Goal: Task Accomplishment & Management: Use online tool/utility

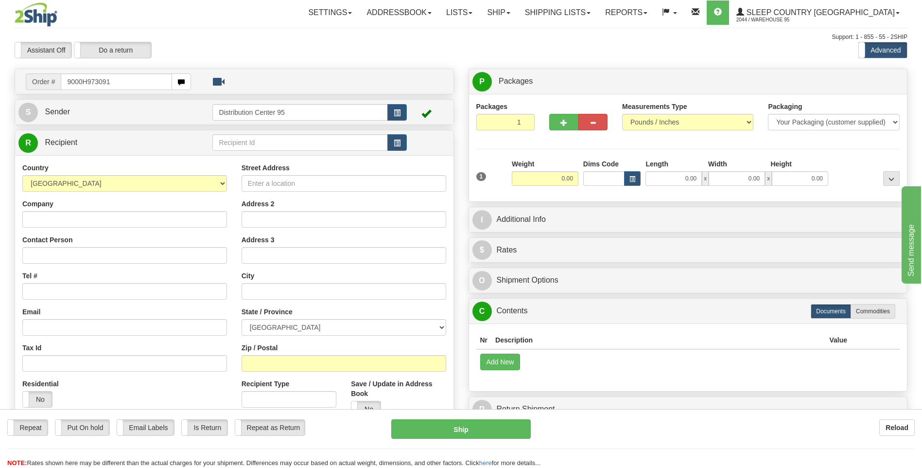
type input "9000H973091"
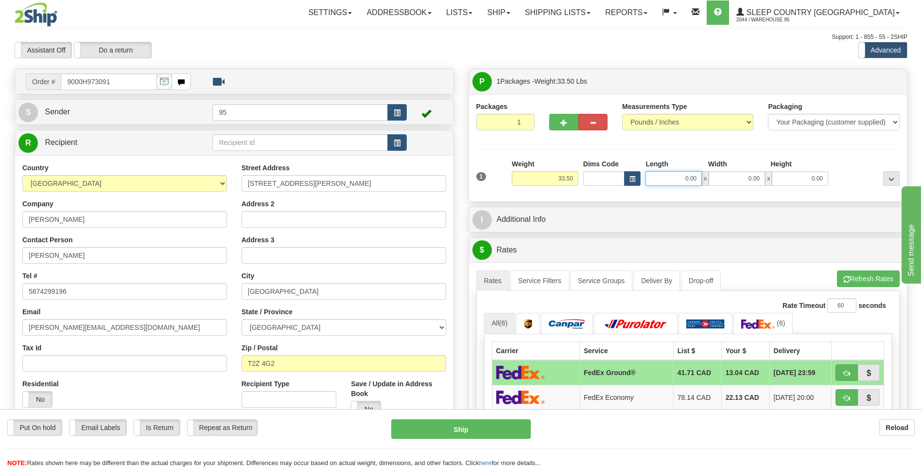
click at [687, 181] on input "0.00" at bounding box center [674, 178] width 56 height 15
type input "42.00"
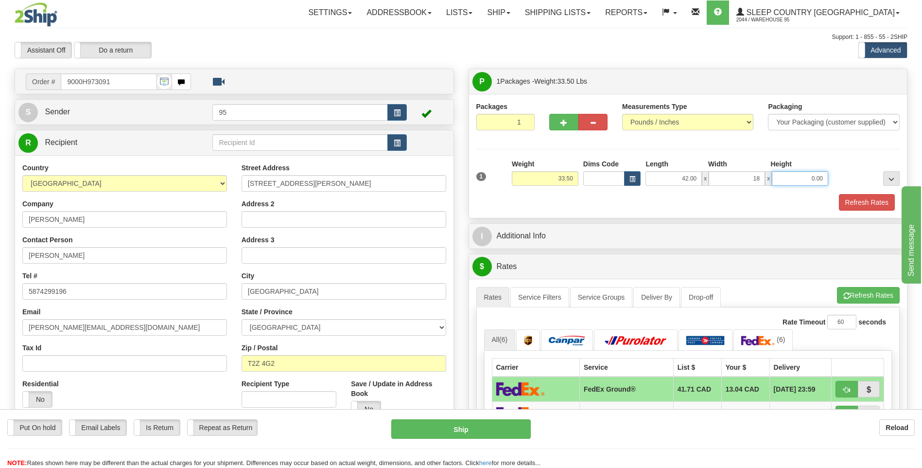
type input "18.00"
click at [878, 201] on button "Refresh Rates" at bounding box center [867, 202] width 56 height 17
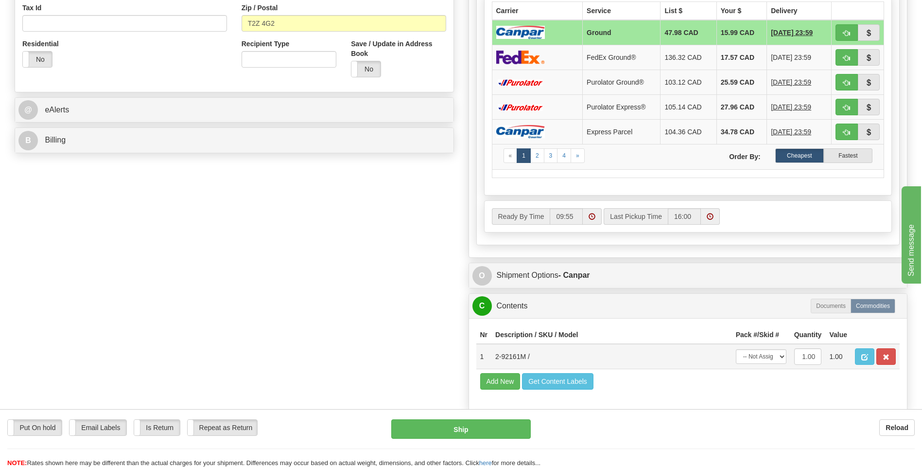
scroll to position [340, 0]
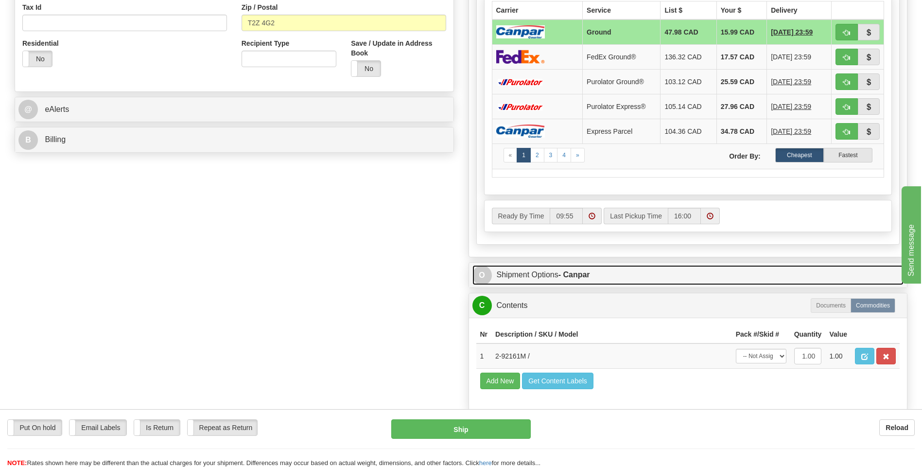
click at [527, 273] on link "O Shipment Options - Canpar" at bounding box center [688, 275] width 432 height 20
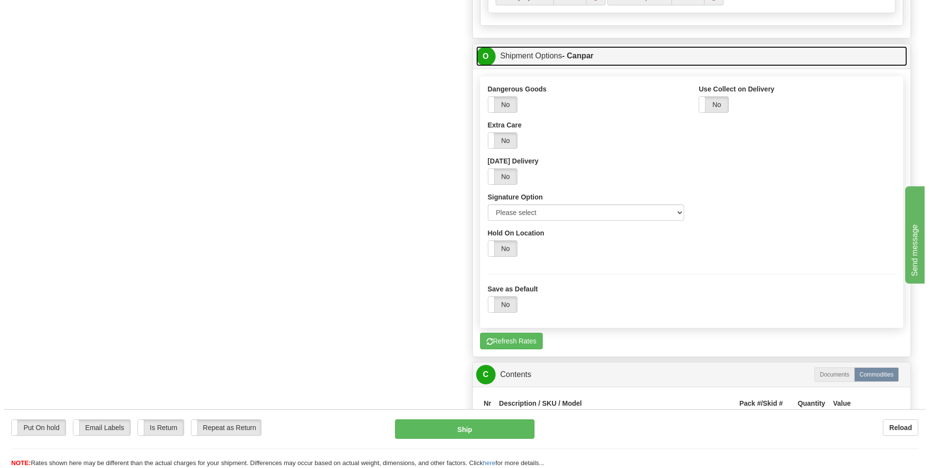
scroll to position [583, 0]
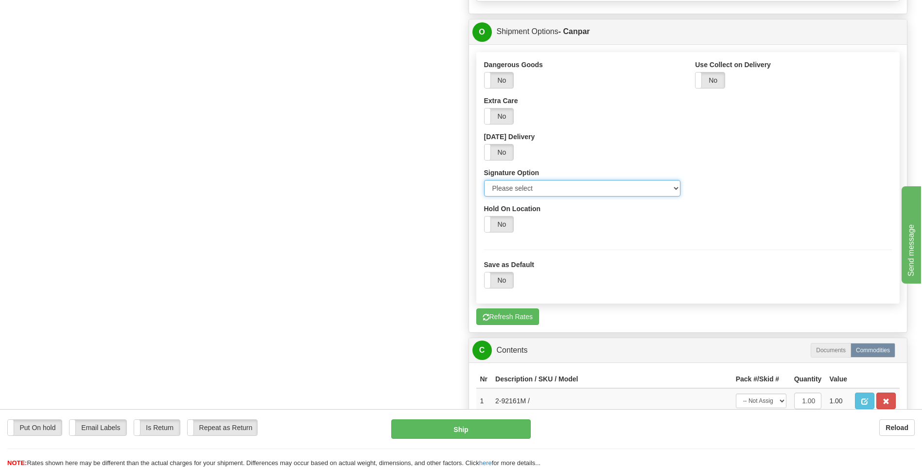
click at [608, 189] on select "Please select No Signature Required Signature Required Adult Signature" at bounding box center [582, 188] width 197 height 17
select select "2"
click at [484, 180] on select "Please select No Signature Required Signature Required Adult Signature" at bounding box center [582, 188] width 197 height 17
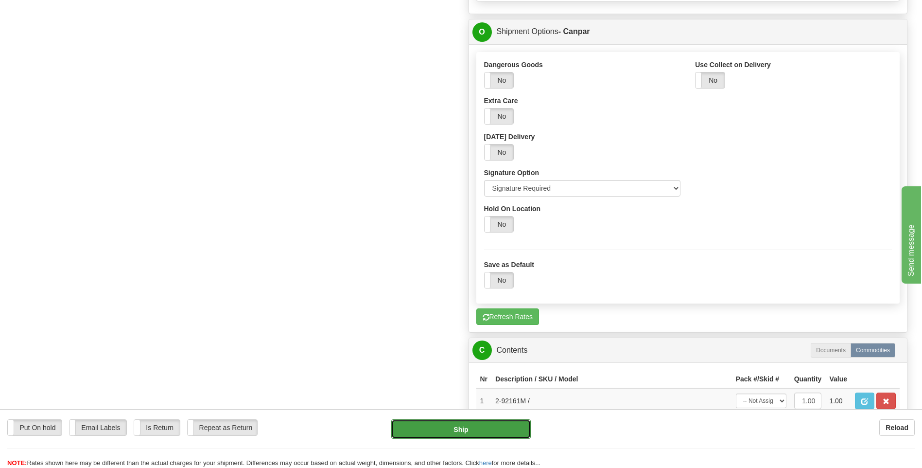
click at [464, 430] on button "Ship" at bounding box center [460, 428] width 139 height 19
type input "1"
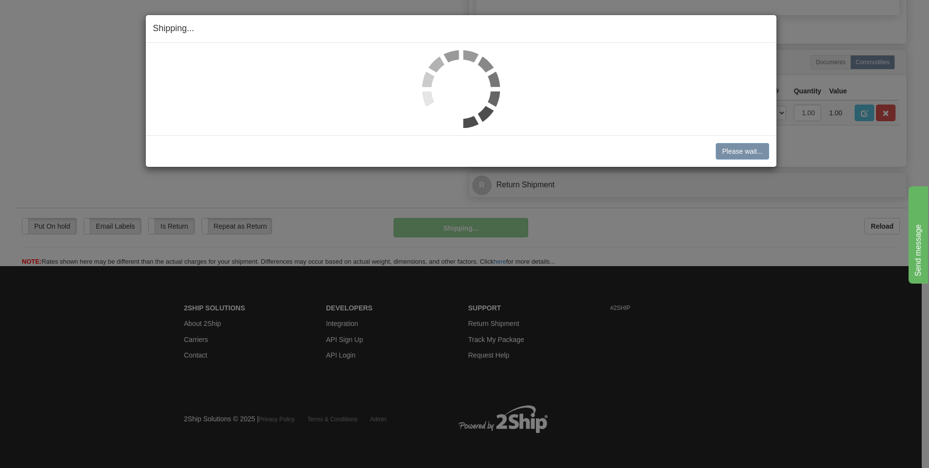
scroll to position [524, 0]
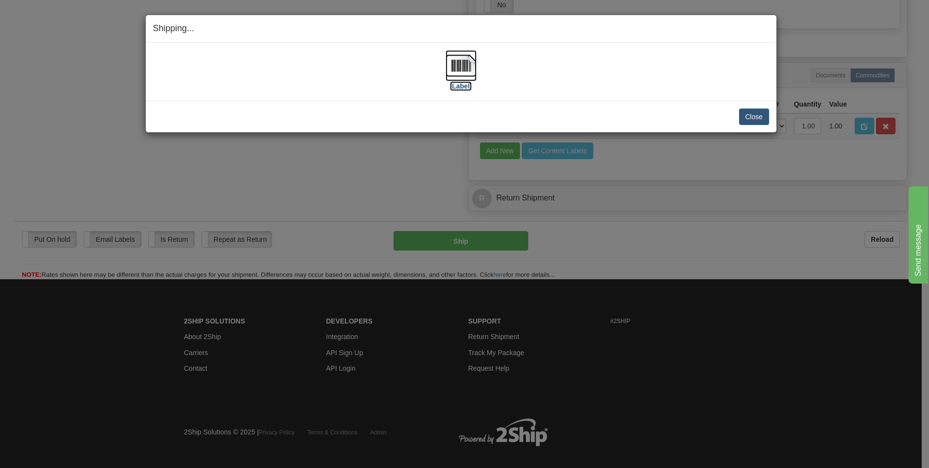
click at [464, 59] on img at bounding box center [461, 65] width 31 height 31
click at [426, 77] on div "[Label]" at bounding box center [461, 71] width 616 height 43
drag, startPoint x: 757, startPoint y: 118, endPoint x: 618, endPoint y: 122, distance: 138.6
click at [756, 118] on button "Close" at bounding box center [754, 116] width 30 height 17
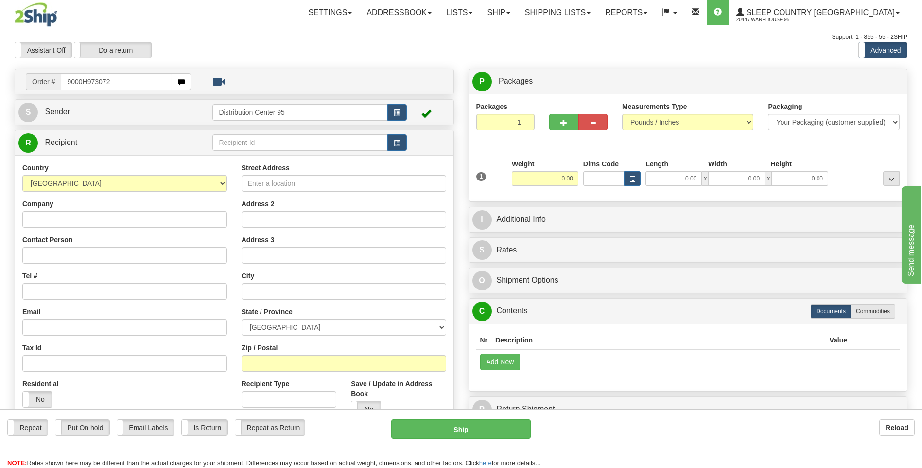
type input "9000H973072"
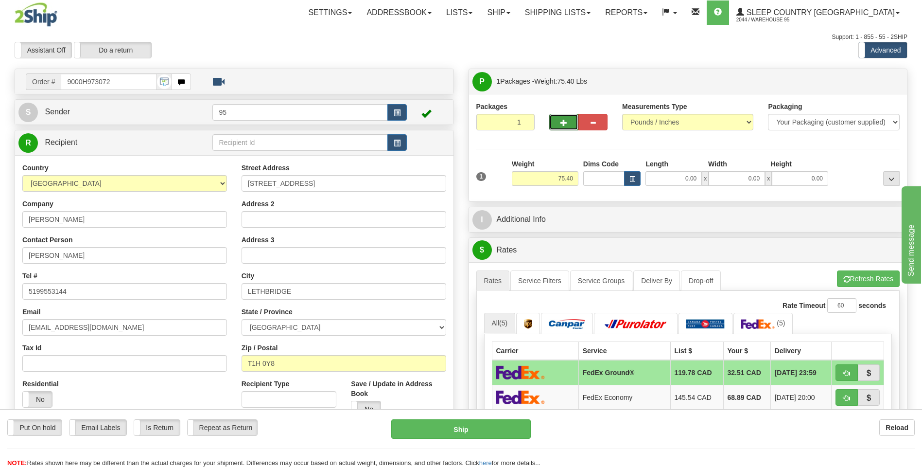
click at [571, 117] on button "button" at bounding box center [563, 122] width 29 height 17
radio input "true"
type input "2"
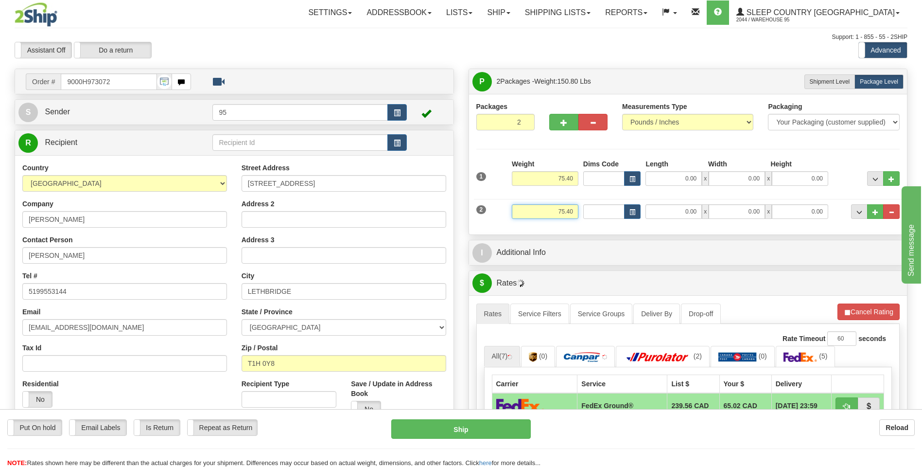
drag, startPoint x: 576, startPoint y: 211, endPoint x: 452, endPoint y: 185, distance: 126.6
click at [452, 69] on div "Order # 9000H973072" at bounding box center [461, 69] width 908 height 0
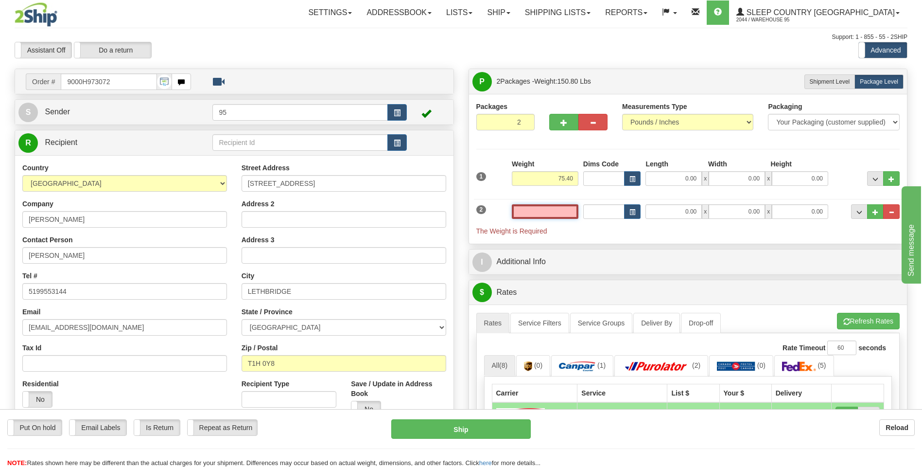
click at [559, 211] on input "text" at bounding box center [545, 211] width 67 height 15
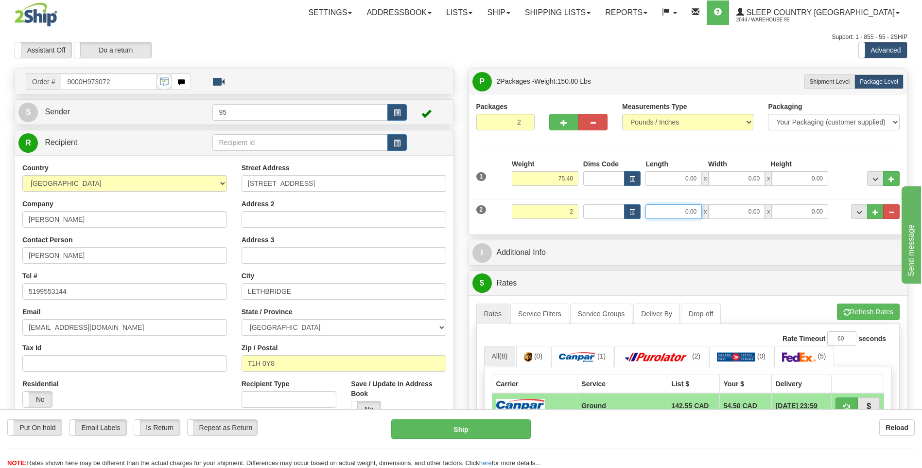
type input "2.00"
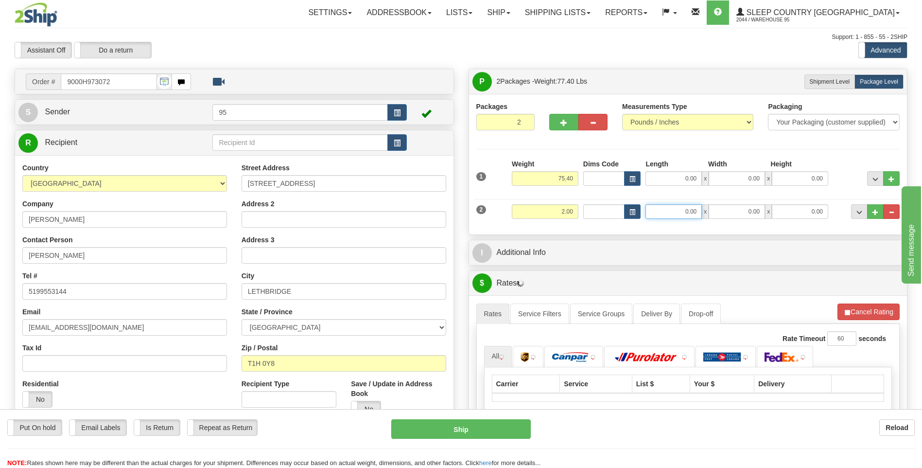
click at [676, 209] on input "0.00" at bounding box center [674, 211] width 56 height 15
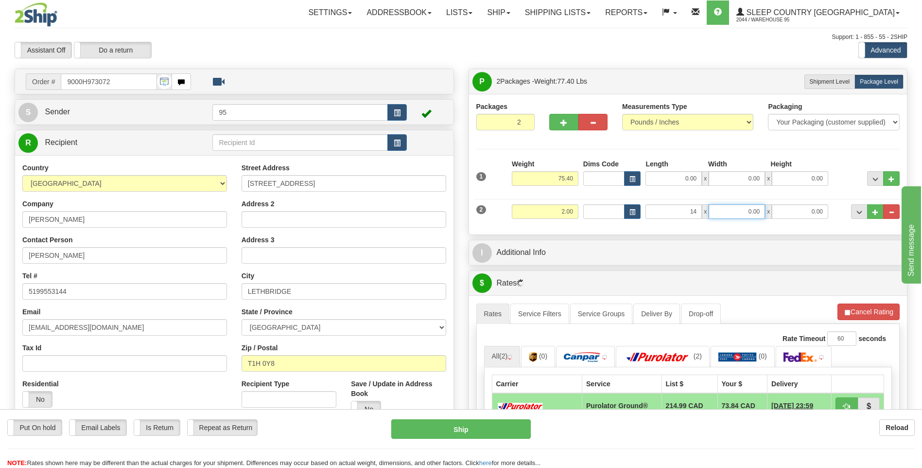
type input "14.00"
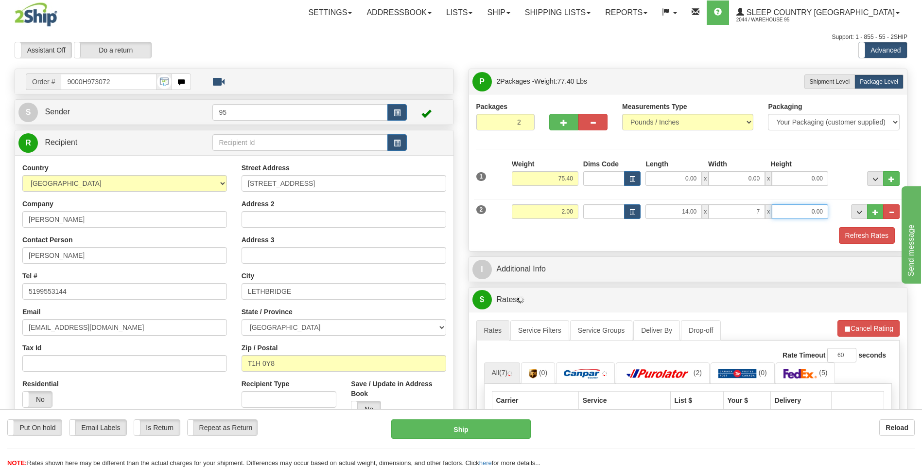
type input "7.00"
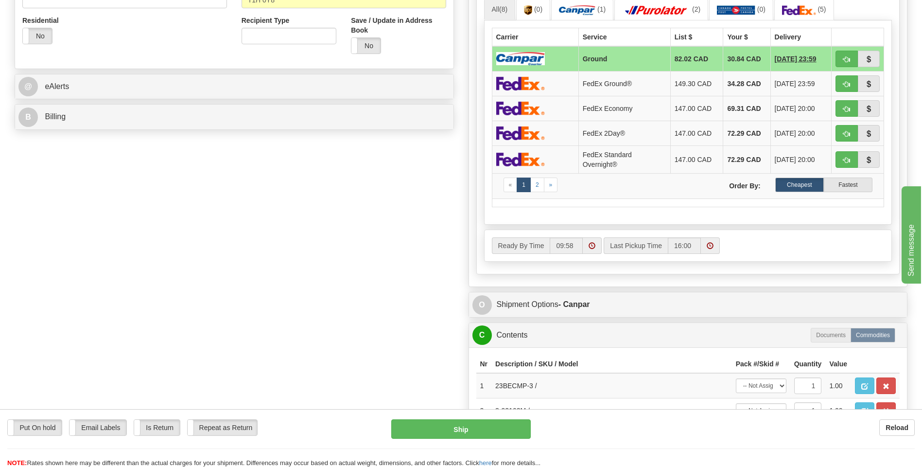
scroll to position [437, 0]
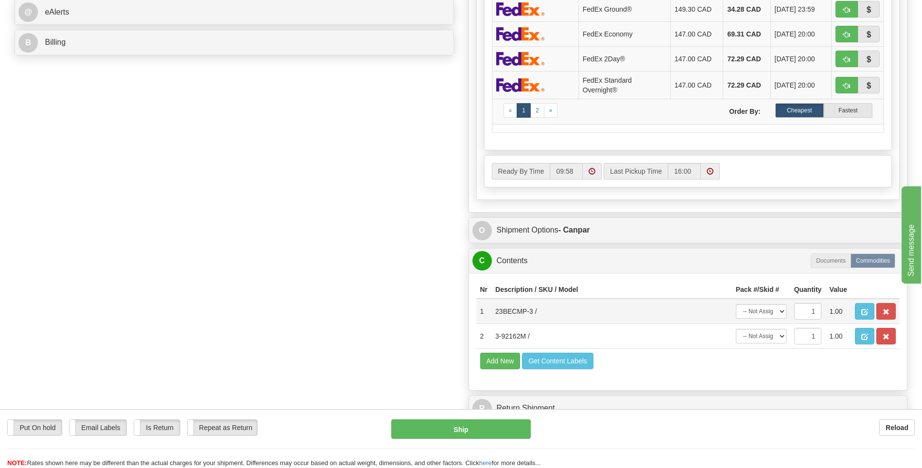
type input "7.00"
drag, startPoint x: 532, startPoint y: 313, endPoint x: 492, endPoint y: 310, distance: 40.0
click at [492, 310] on td "23BECMP-3 /" at bounding box center [611, 310] width 241 height 25
drag, startPoint x: 525, startPoint y: 336, endPoint x: 495, endPoint y: 336, distance: 29.7
click at [495, 336] on td "3-92162M /" at bounding box center [611, 336] width 241 height 25
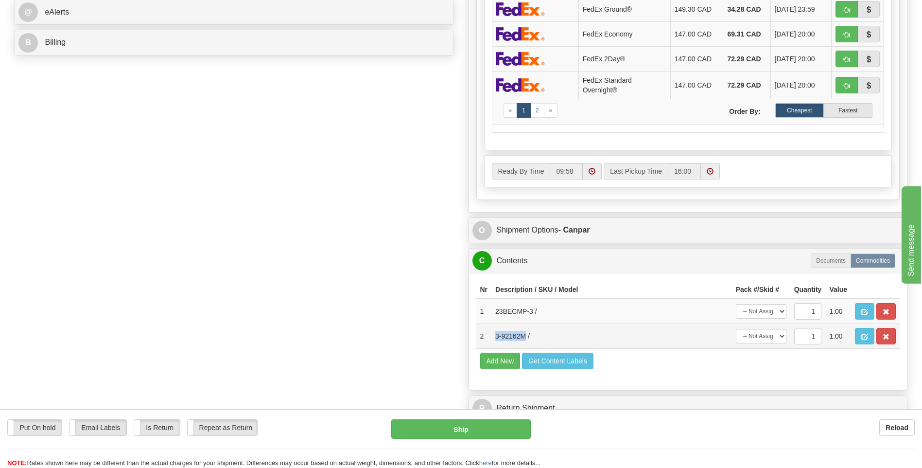
copy td "3-92162M"
click at [87, 355] on div "Order # 9000H973072 S Sender 95" at bounding box center [461, 28] width 908 height 795
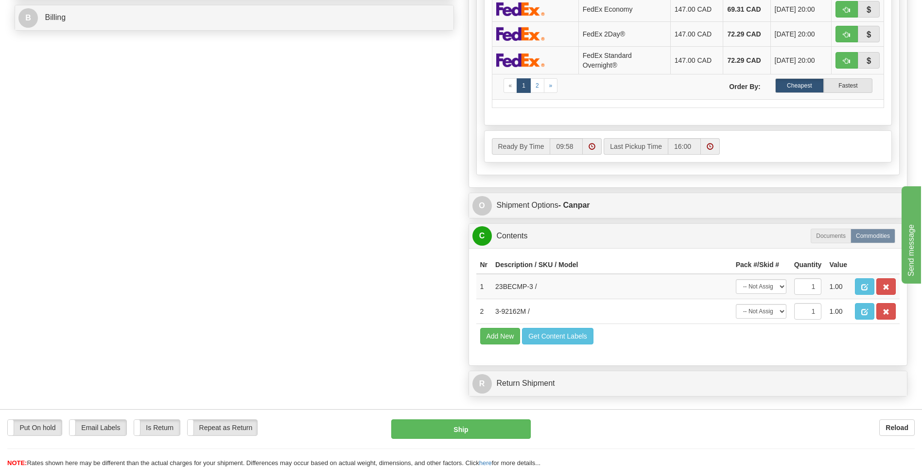
drag, startPoint x: 597, startPoint y: 204, endPoint x: 603, endPoint y: 165, distance: 39.3
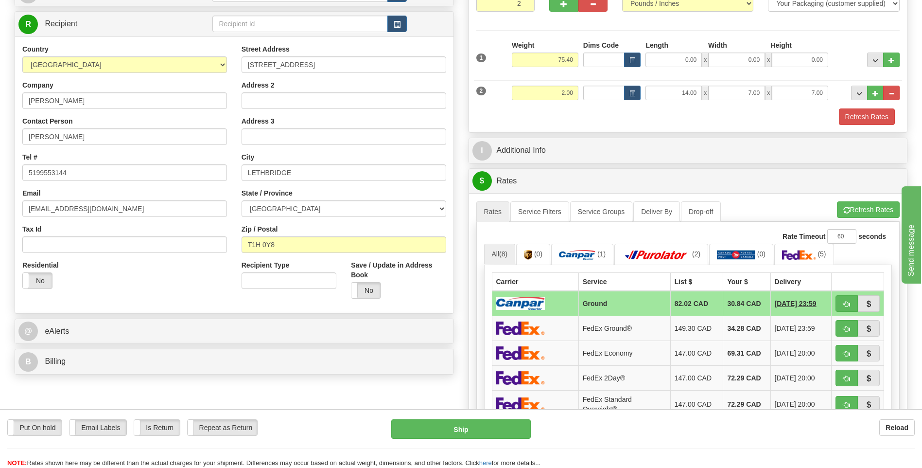
scroll to position [122, 0]
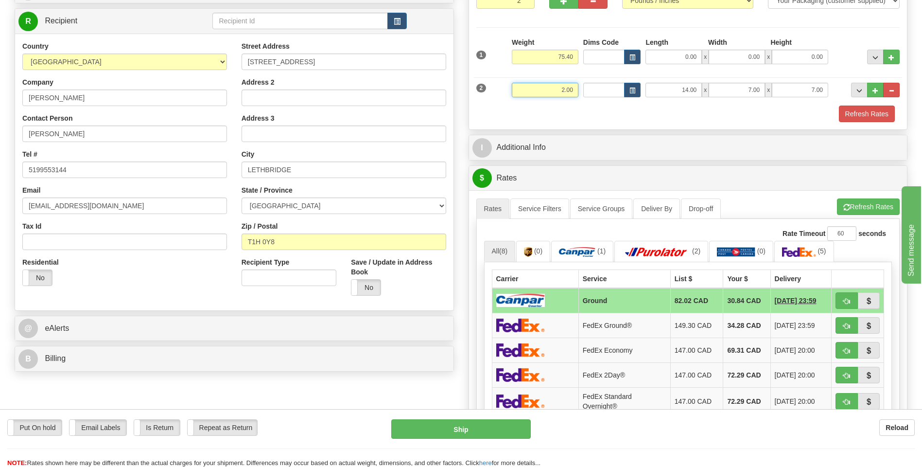
drag, startPoint x: 574, startPoint y: 90, endPoint x: 530, endPoint y: 93, distance: 43.9
click at [531, 91] on input "2.00" at bounding box center [545, 90] width 67 height 15
type input "3.40"
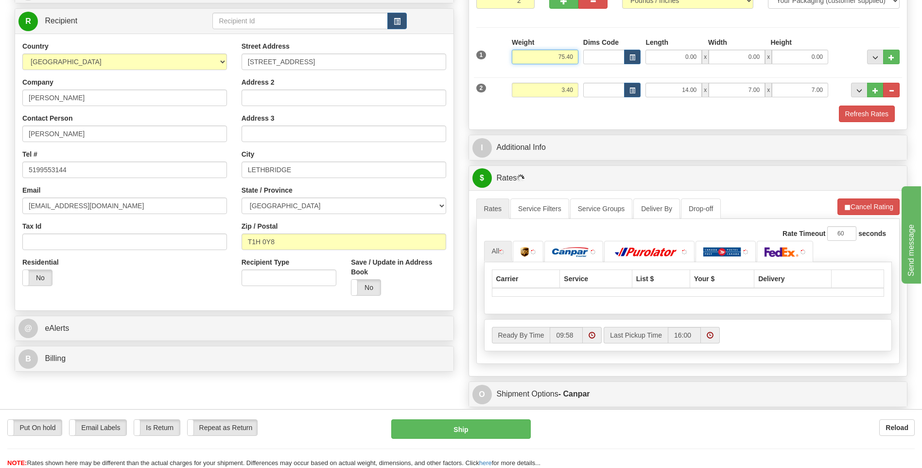
drag, startPoint x: 577, startPoint y: 55, endPoint x: 498, endPoint y: 56, distance: 78.3
click at [498, 56] on div "1 Weight 75.40 Dims Code x x" at bounding box center [688, 54] width 429 height 35
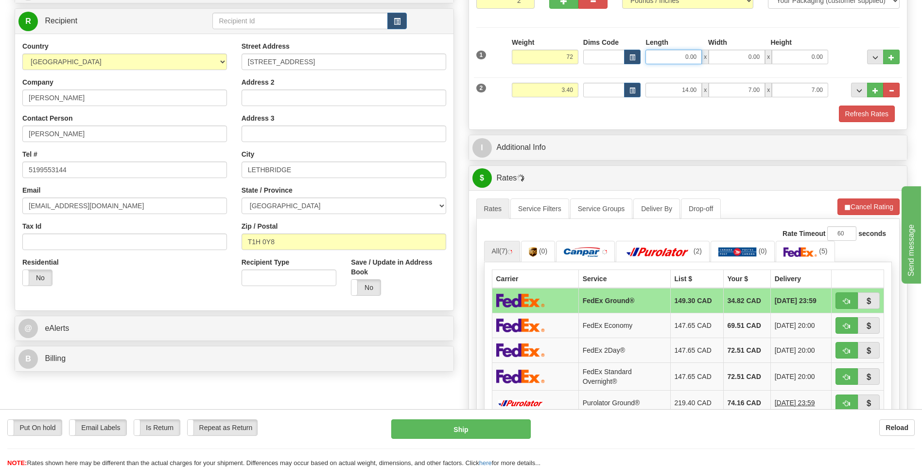
type input "72.00"
drag, startPoint x: 699, startPoint y: 57, endPoint x: 647, endPoint y: 59, distance: 51.1
click at [647, 59] on input "0.00" at bounding box center [674, 57] width 56 height 15
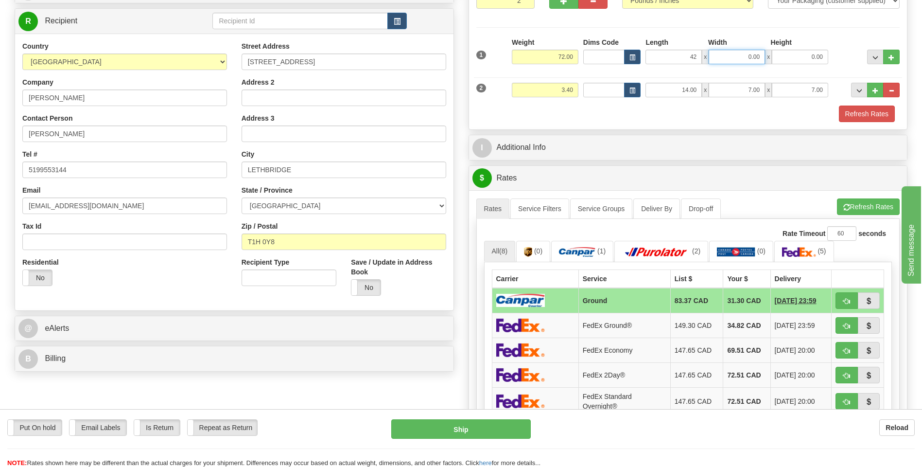
type input "42.00"
type input "19.00"
click at [881, 116] on button "Refresh Rates" at bounding box center [867, 113] width 56 height 17
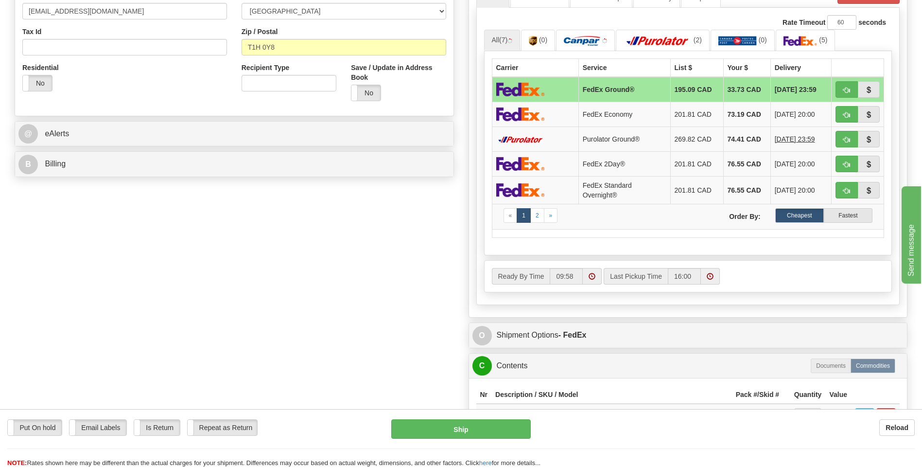
scroll to position [462, 0]
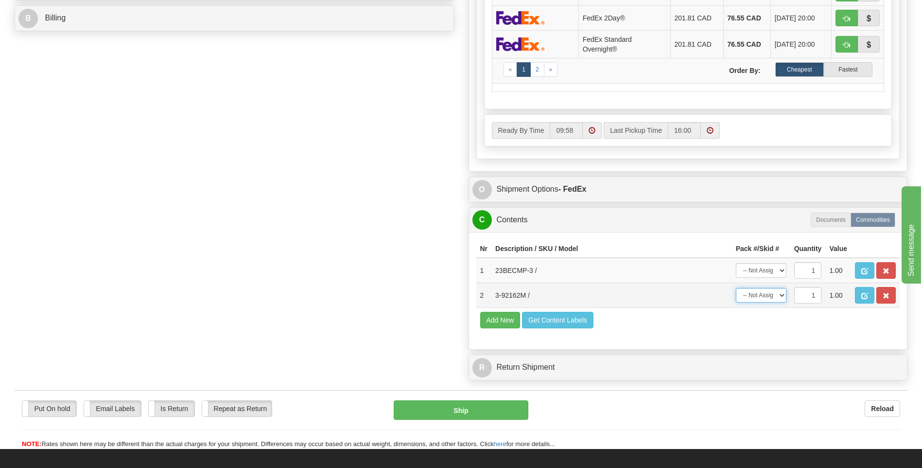
click at [782, 296] on select "-- Not Assigned -- Package 1 Package 2" at bounding box center [761, 295] width 51 height 15
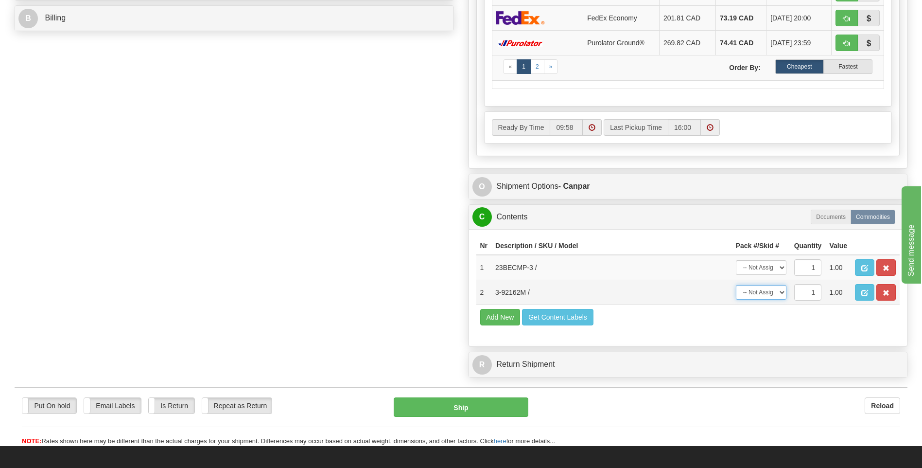
select select "0"
click at [736, 285] on select "-- Not Assigned -- Package 1 Package 2" at bounding box center [761, 292] width 51 height 15
click at [779, 268] on select "-- Not Assigned -- Package 1 Package 2" at bounding box center [761, 267] width 51 height 15
select select "1"
click at [736, 260] on select "-- Not Assigned -- Package 1 Package 2" at bounding box center [761, 267] width 51 height 15
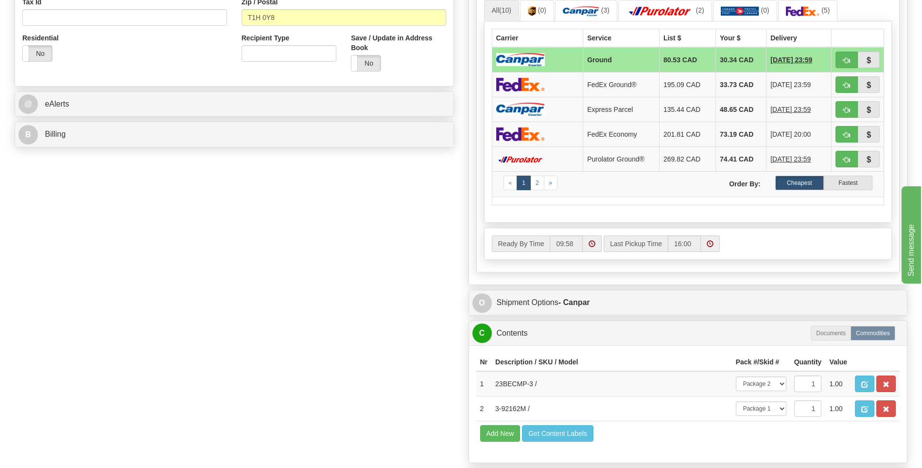
scroll to position [447, 0]
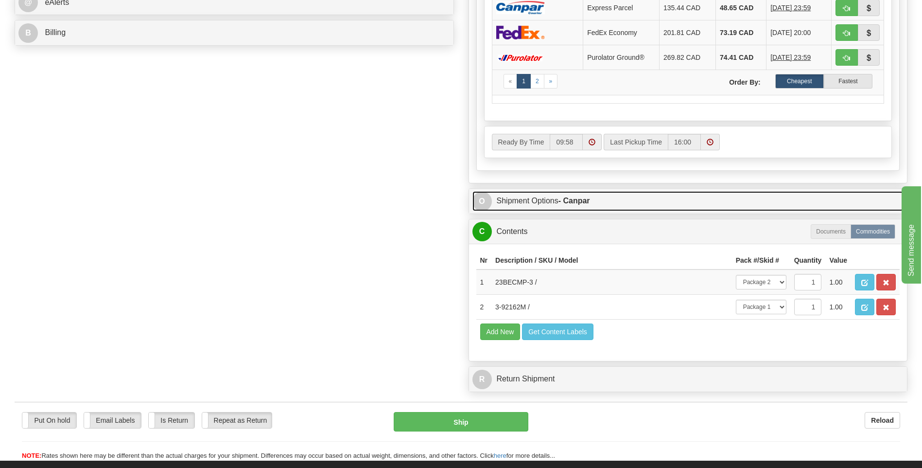
click at [521, 193] on link "O Shipment Options - Canpar" at bounding box center [688, 201] width 432 height 20
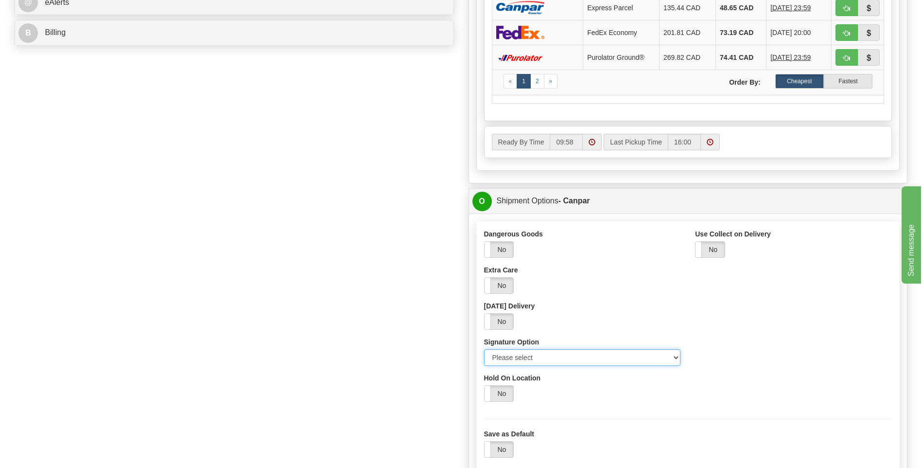
drag, startPoint x: 679, startPoint y: 357, endPoint x: 652, endPoint y: 354, distance: 26.4
click at [676, 356] on select "Please select No Signature Required Signature Required Adult Signature" at bounding box center [582, 357] width 197 height 17
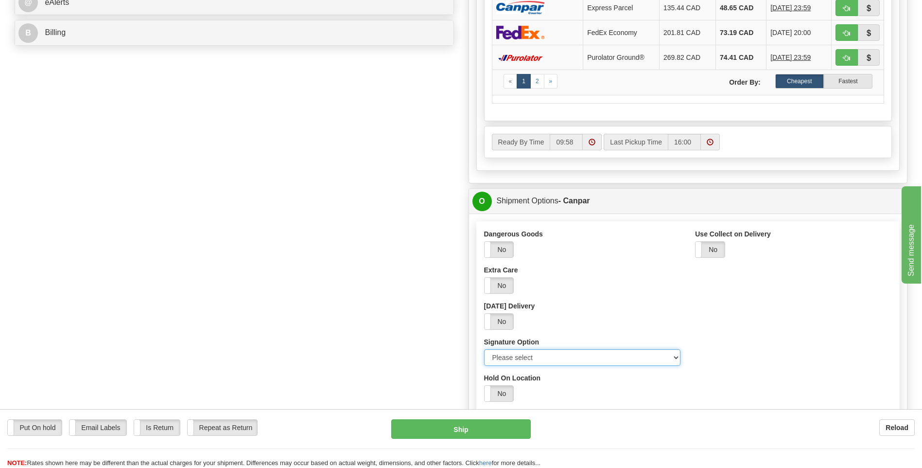
select select "2"
click at [484, 349] on select "Please select No Signature Required Signature Required Adult Signature" at bounding box center [582, 357] width 197 height 17
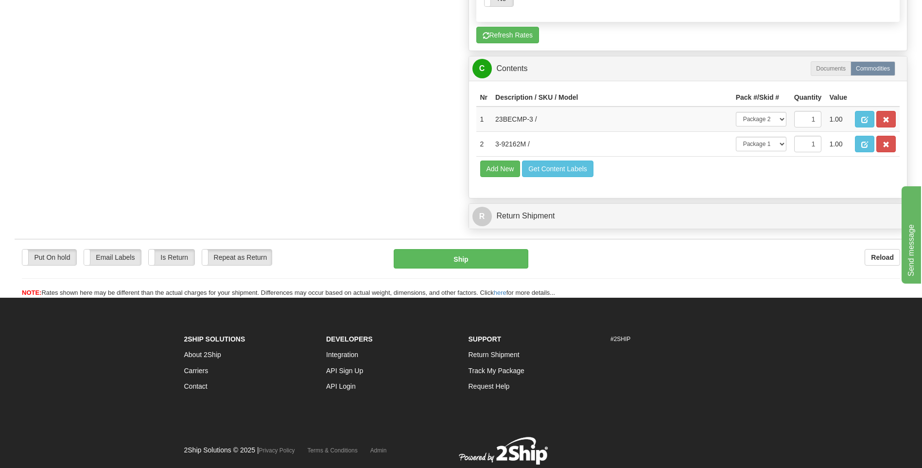
scroll to position [929, 0]
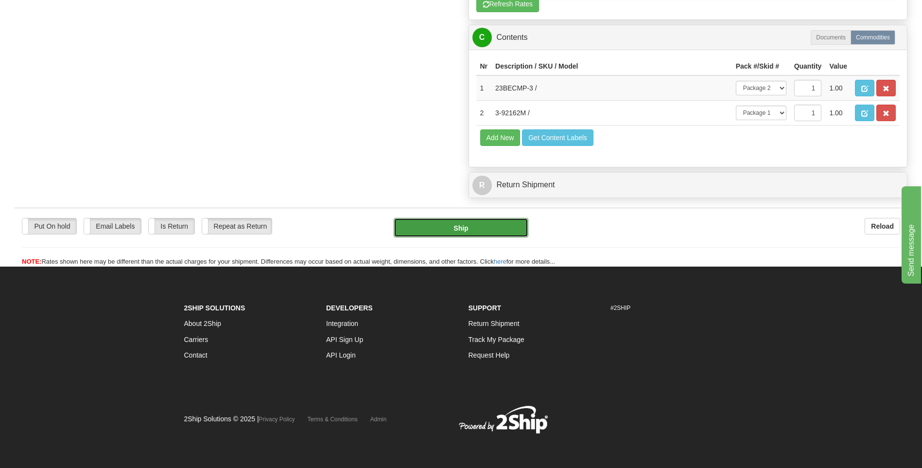
click at [487, 225] on button "Ship" at bounding box center [461, 227] width 134 height 19
type input "1"
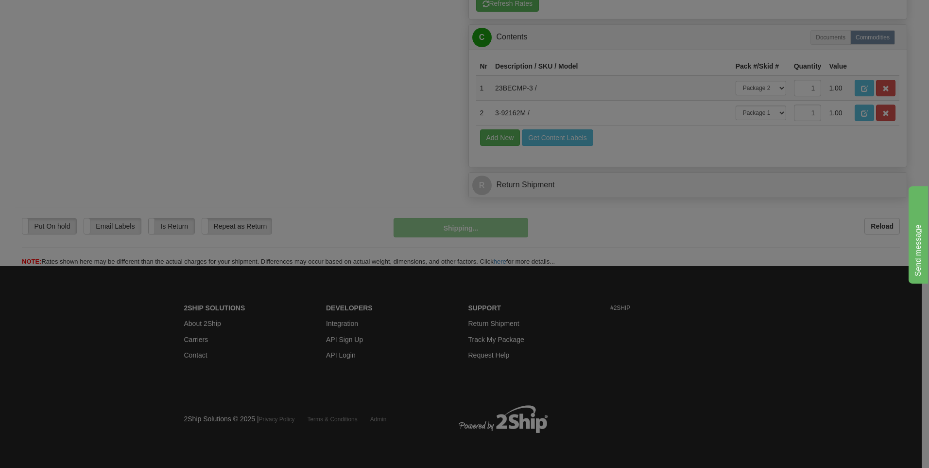
scroll to position [594, 0]
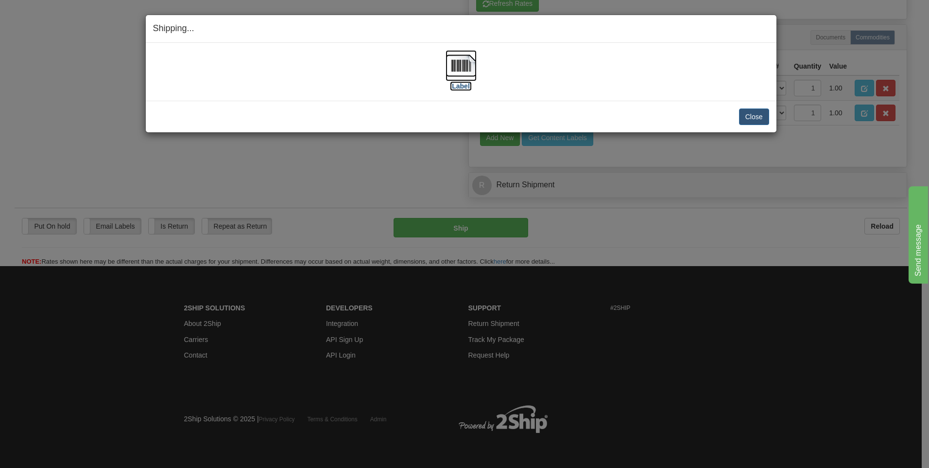
click at [468, 60] on img at bounding box center [461, 65] width 31 height 31
click at [757, 120] on button "Close" at bounding box center [754, 116] width 30 height 17
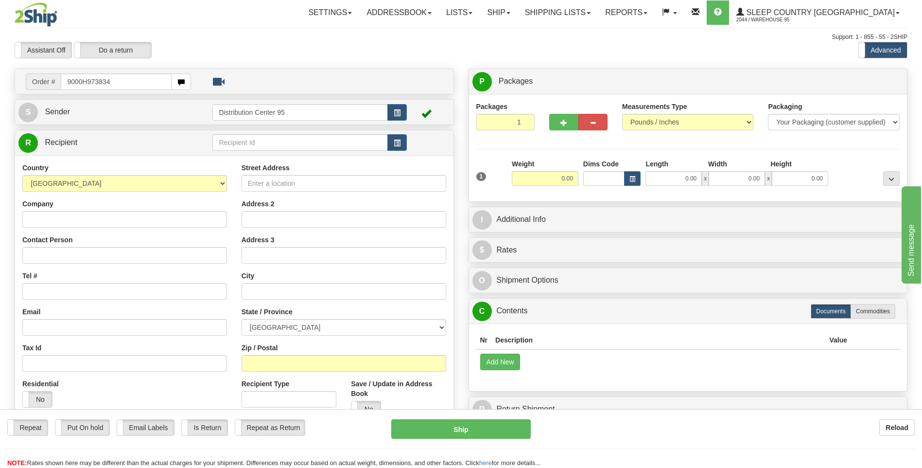
type input "9000H973834"
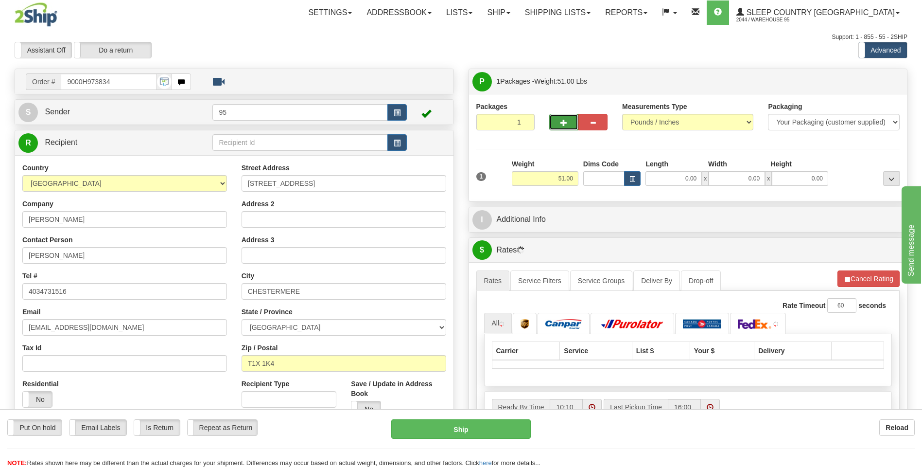
click at [567, 123] on span "button" at bounding box center [563, 123] width 7 height 6
radio input "true"
type input "2"
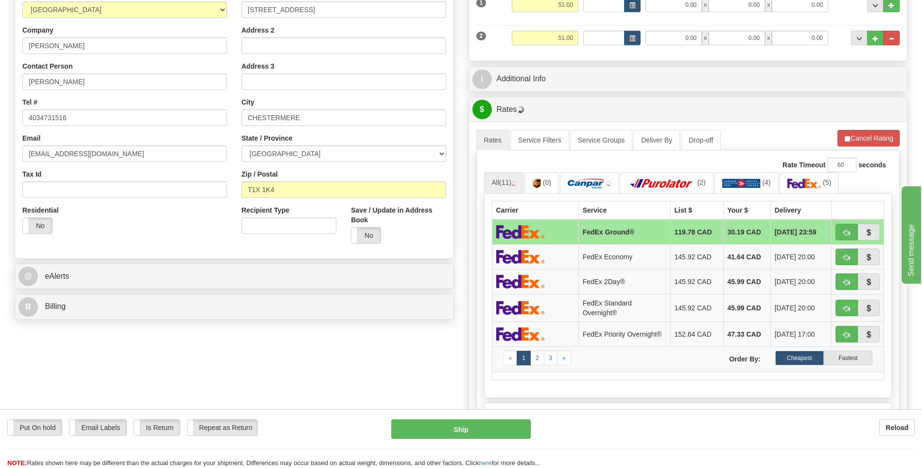
scroll to position [437, 0]
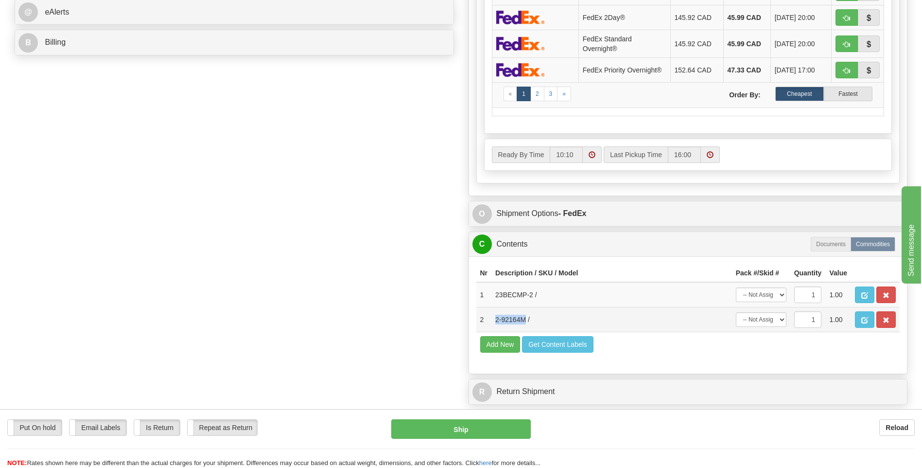
drag, startPoint x: 525, startPoint y: 320, endPoint x: 485, endPoint y: 322, distance: 40.4
click at [485, 322] on tr "2 2-92164M / -- Not Assigned -- Package 1 Package 2 1 1.00" at bounding box center [688, 319] width 424 height 25
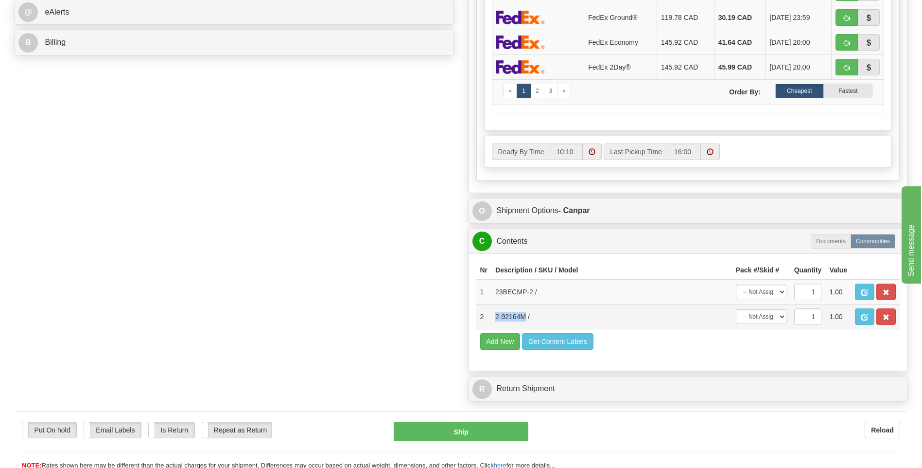
copy tr "2-92164M"
click at [119, 253] on div "Order # 9000H973834 S Sender 95" at bounding box center [461, 18] width 908 height 775
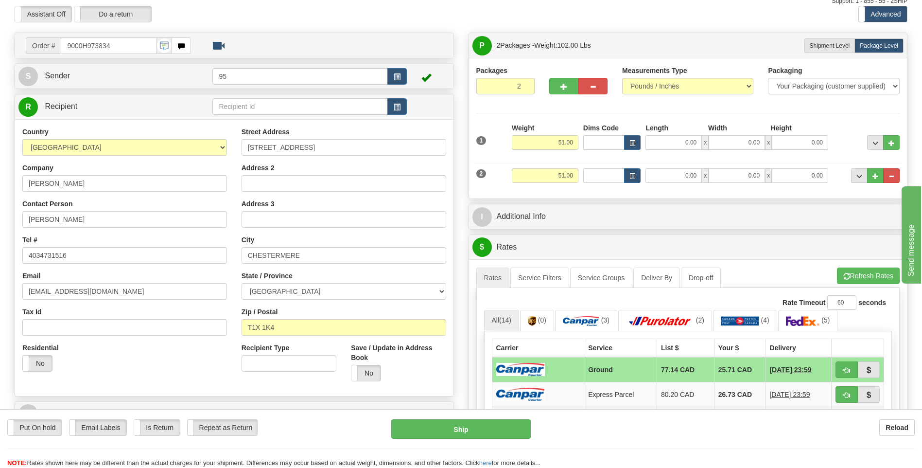
scroll to position [0, 0]
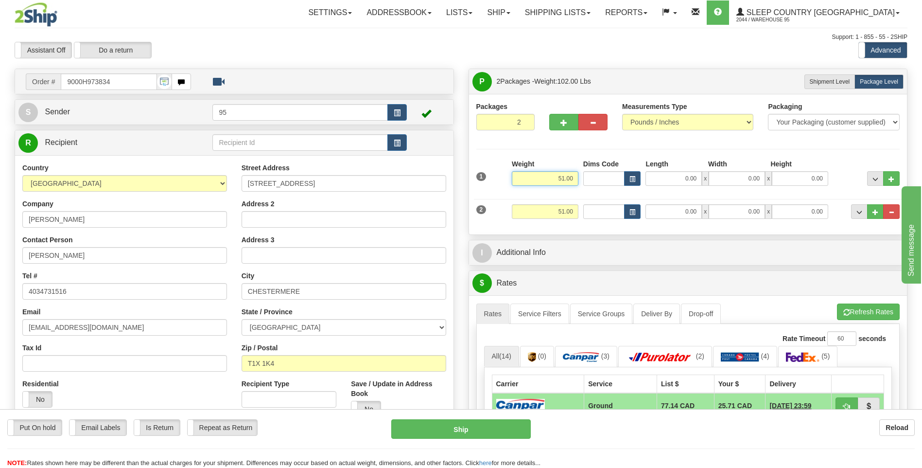
drag, startPoint x: 575, startPoint y: 179, endPoint x: 530, endPoint y: 176, distance: 44.3
click at [530, 176] on input "51.00" at bounding box center [545, 178] width 67 height 15
paste input "48"
type input "48.00"
click at [568, 212] on input "51.00" at bounding box center [545, 211] width 67 height 15
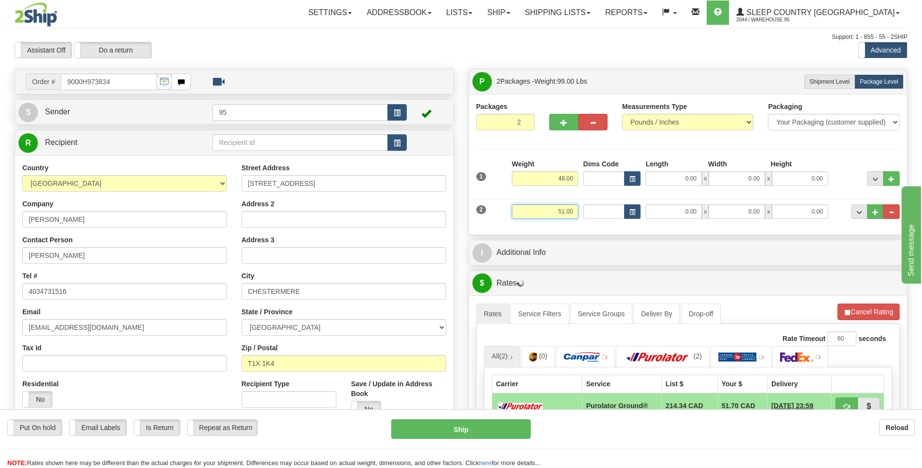
drag, startPoint x: 574, startPoint y: 210, endPoint x: 523, endPoint y: 210, distance: 51.0
click at [523, 210] on input "51.00" at bounding box center [545, 211] width 67 height 15
type input "3.00"
click at [682, 179] on input "0.00" at bounding box center [674, 178] width 56 height 15
type input "42.00"
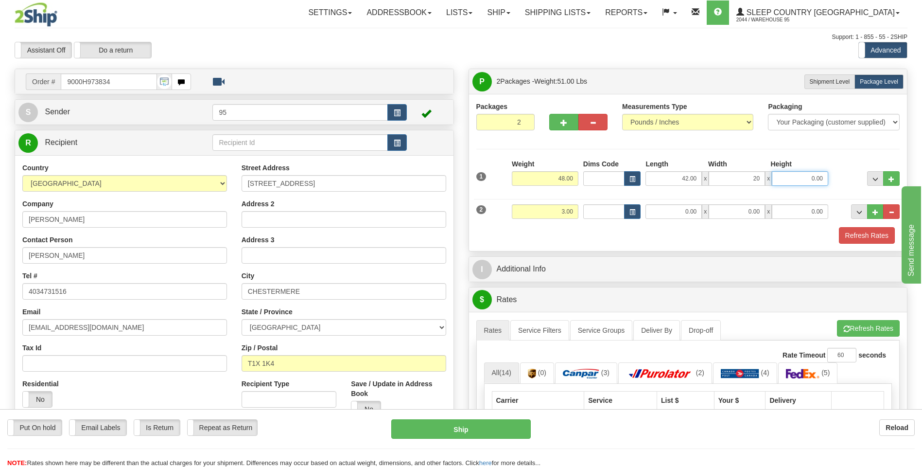
type input "20.00"
click at [688, 212] on input "0.00" at bounding box center [674, 211] width 56 height 15
type input "14.00"
type input "7.00"
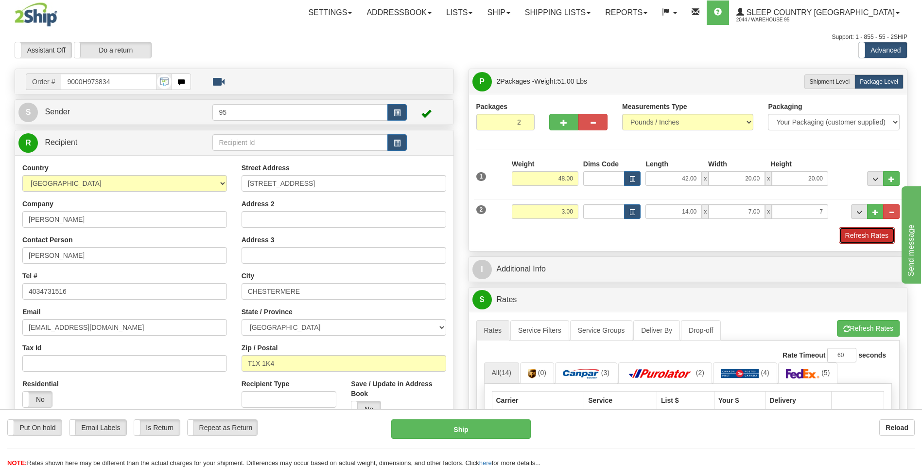
type input "7.00"
click at [864, 231] on button "Refresh Rates" at bounding box center [867, 235] width 56 height 17
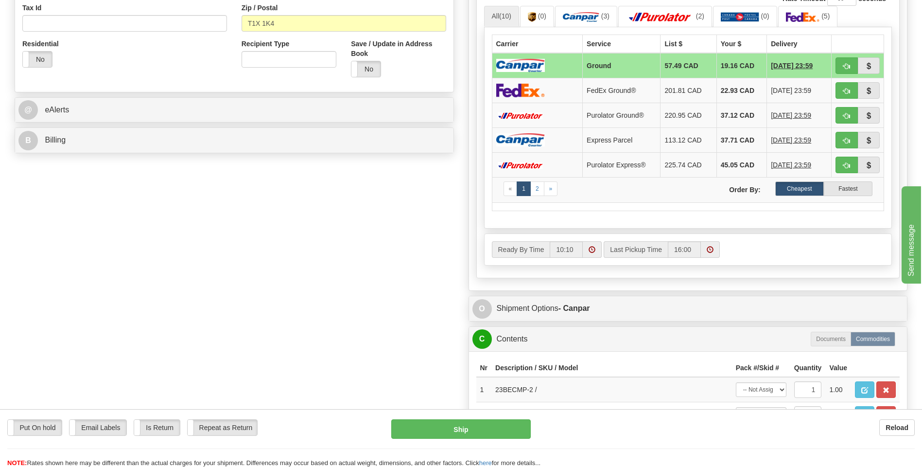
scroll to position [437, 0]
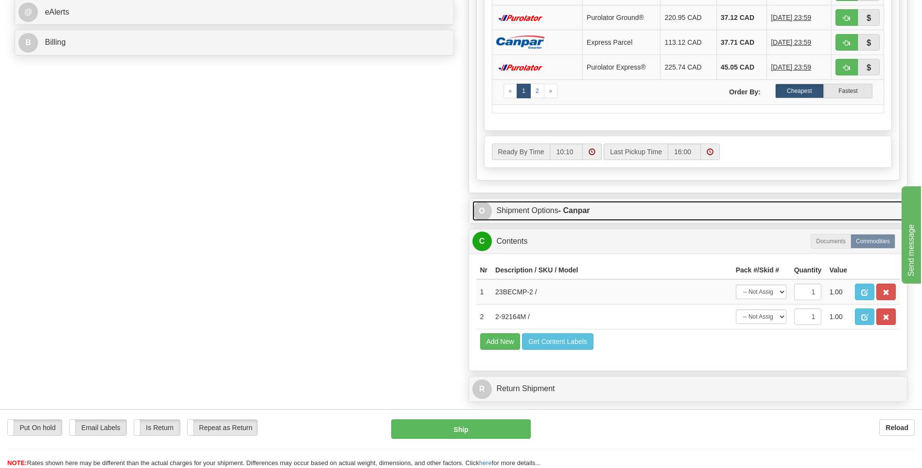
click at [531, 207] on link "O Shipment Options - Canpar" at bounding box center [688, 211] width 432 height 20
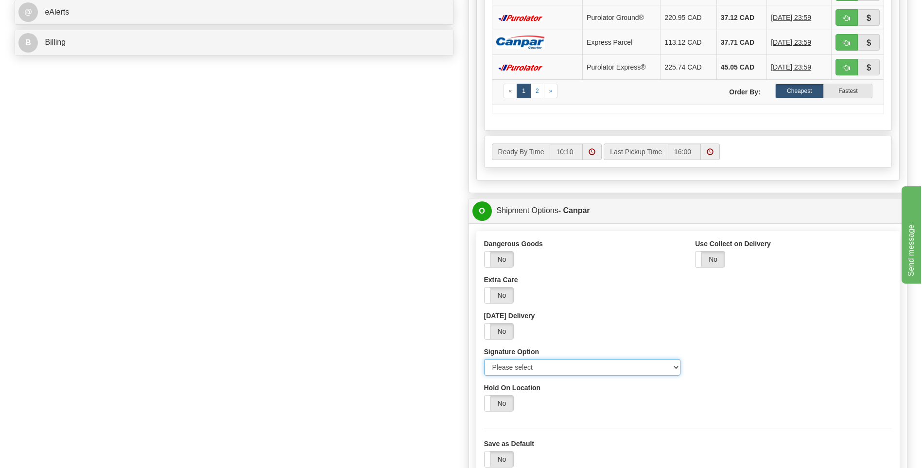
drag, startPoint x: 675, startPoint y: 368, endPoint x: 660, endPoint y: 368, distance: 15.6
click at [672, 368] on select "Please select No Signature Required Signature Required Adult Signature" at bounding box center [582, 367] width 197 height 17
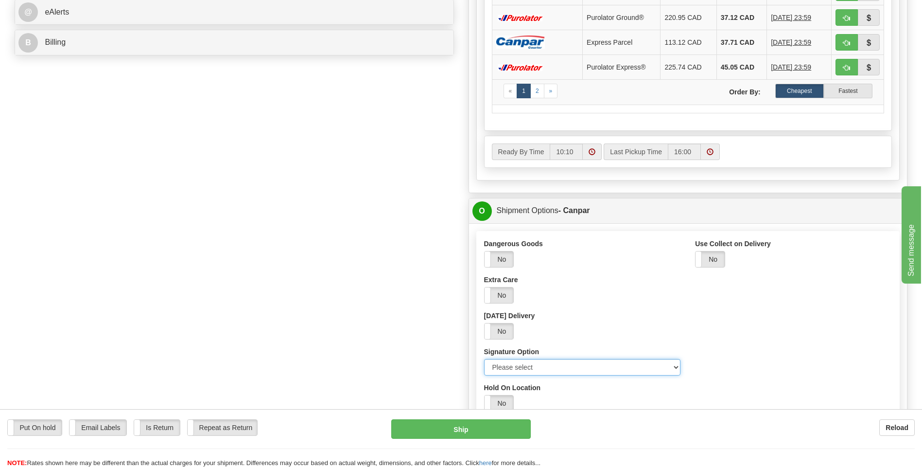
select select "2"
click at [484, 359] on select "Please select No Signature Required Signature Required Adult Signature" at bounding box center [582, 367] width 197 height 17
click at [696, 333] on div "Dangerous Goods Yes No Extra Care Yes No Saturday Delivery Yes No Signature Opt…" at bounding box center [688, 329] width 423 height 180
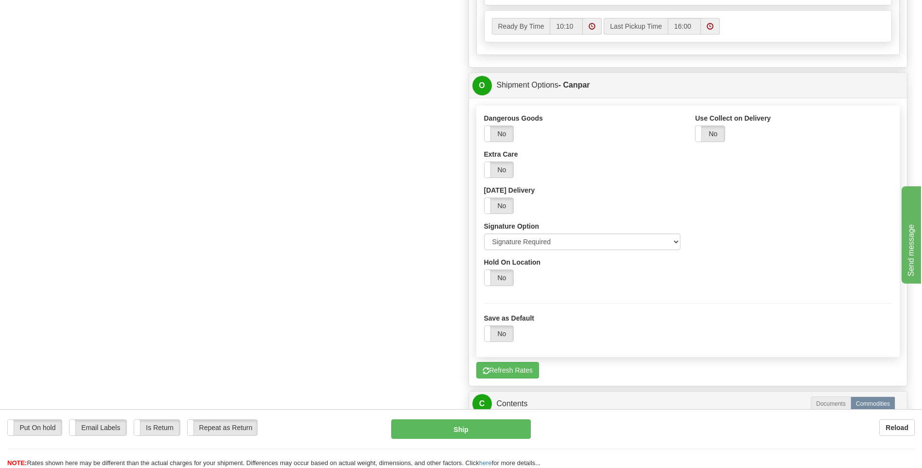
scroll to position [729, 0]
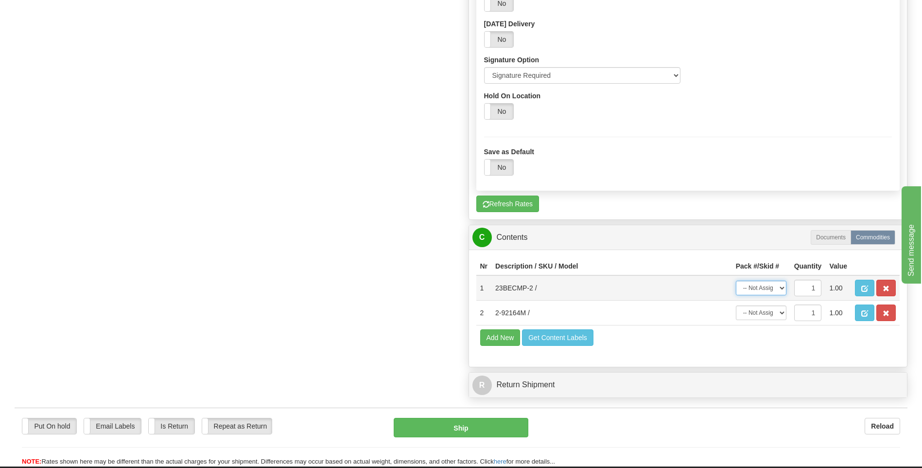
click at [780, 290] on select "-- Not Assigned -- Package 1 Package 2" at bounding box center [761, 287] width 51 height 15
select select "1"
click at [736, 280] on select "-- Not Assigned -- Package 1 Package 2" at bounding box center [761, 287] width 51 height 15
click at [782, 313] on select "-- Not Assigned -- Package 1 Package 2" at bounding box center [761, 312] width 51 height 15
select select "0"
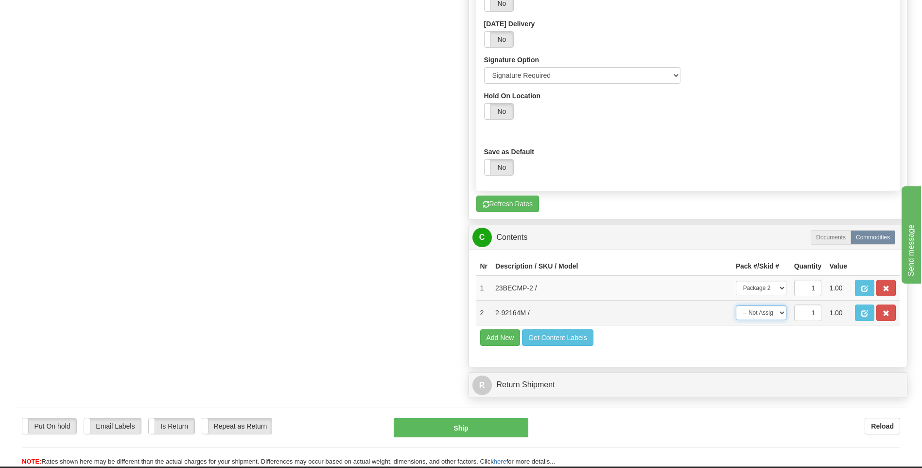
click at [736, 305] on select "-- Not Assigned -- Package 1 Package 2" at bounding box center [761, 312] width 51 height 15
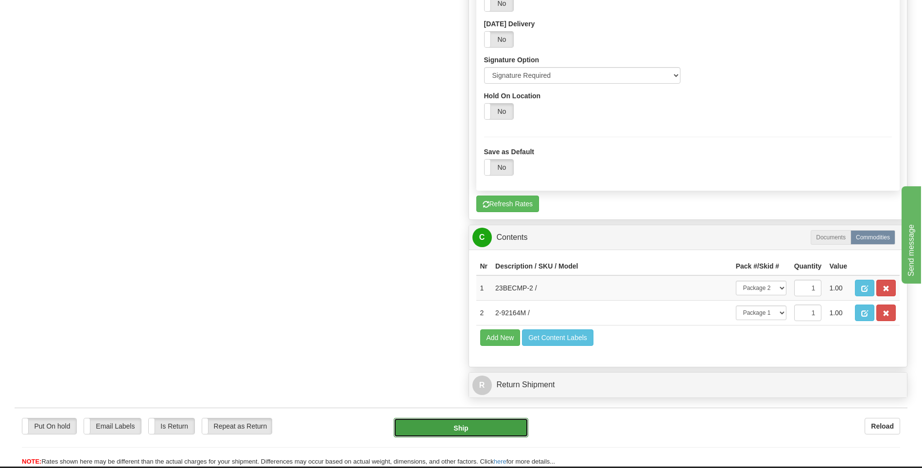
click at [429, 429] on button "Ship" at bounding box center [461, 427] width 134 height 19
type input "1"
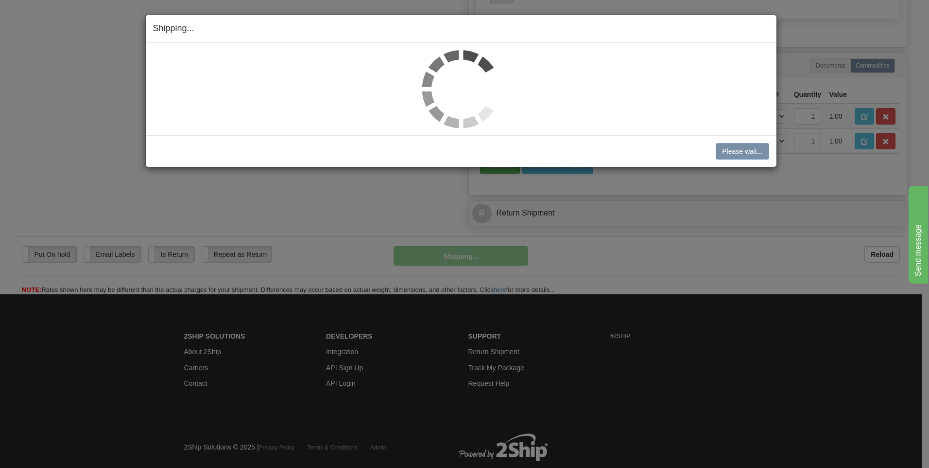
scroll to position [395, 0]
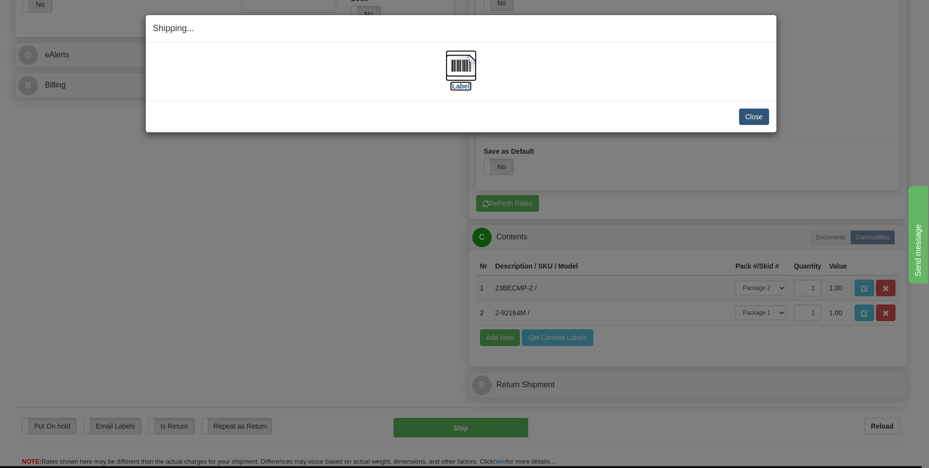
click at [455, 67] on img at bounding box center [461, 65] width 31 height 31
click at [755, 116] on button "Close" at bounding box center [754, 116] width 30 height 17
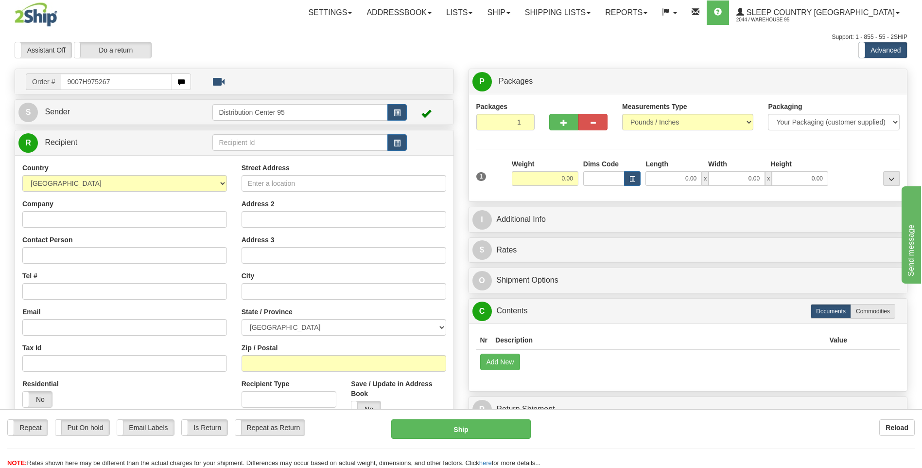
type input "9007H975267"
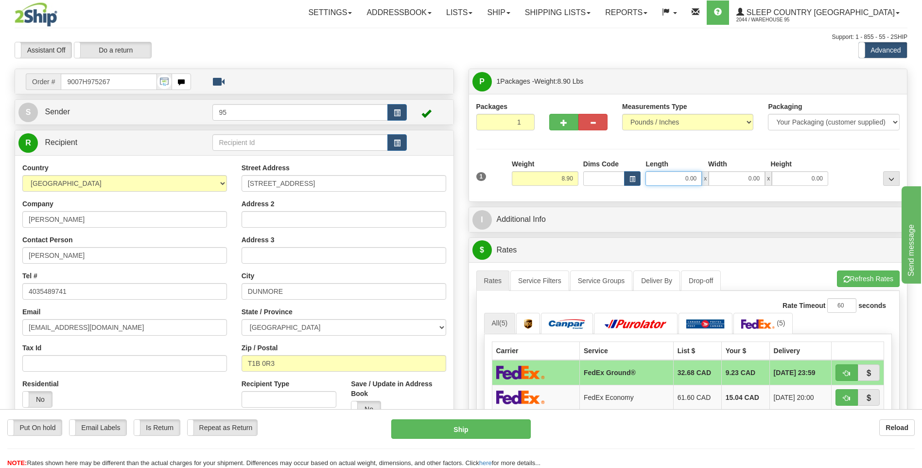
drag, startPoint x: 698, startPoint y: 178, endPoint x: 535, endPoint y: 201, distance: 164.9
click at [538, 199] on div "Packages 1 1 Measurements Type" at bounding box center [688, 147] width 438 height 107
type input "13.00"
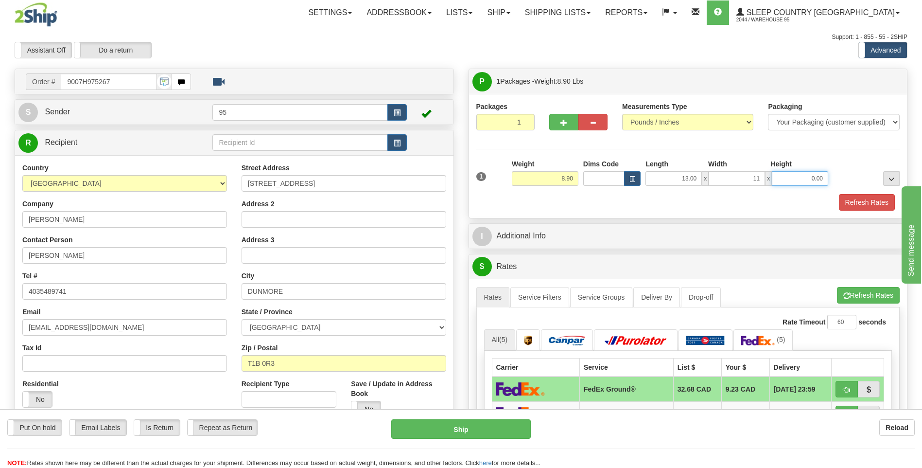
type input "11.00"
type input "6.00"
click at [874, 197] on button "Refresh Rates" at bounding box center [867, 202] width 56 height 17
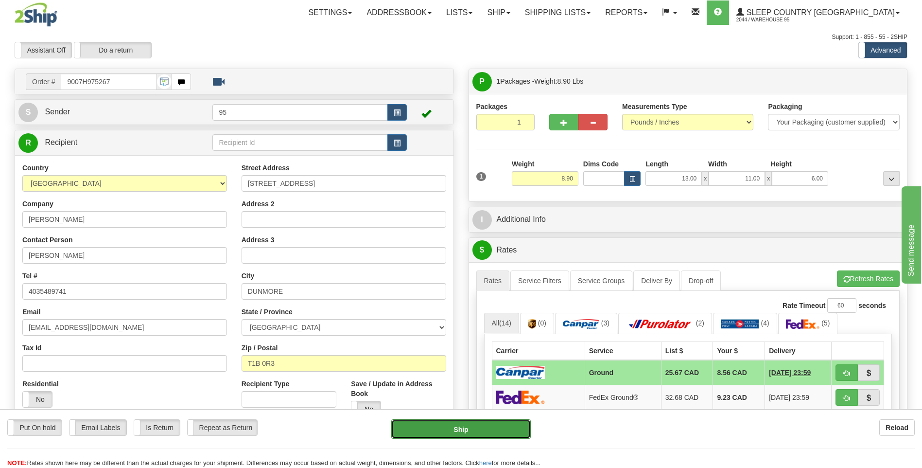
click at [454, 425] on button "Ship" at bounding box center [460, 428] width 139 height 19
type input "1"
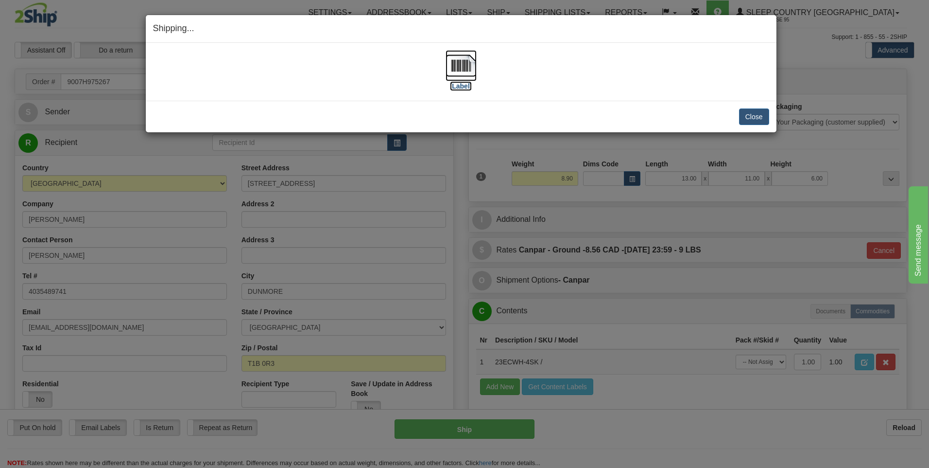
click at [451, 58] on img at bounding box center [461, 65] width 31 height 31
click at [749, 116] on button "Close" at bounding box center [754, 116] width 30 height 17
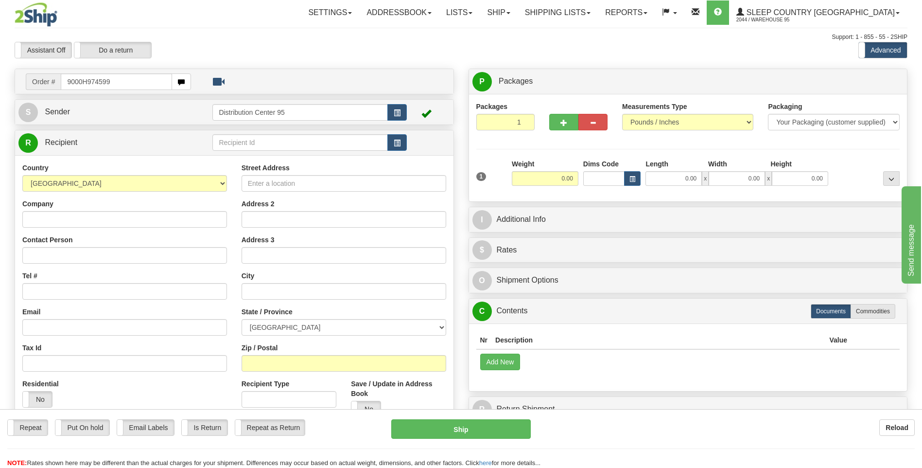
type input "9000H974599"
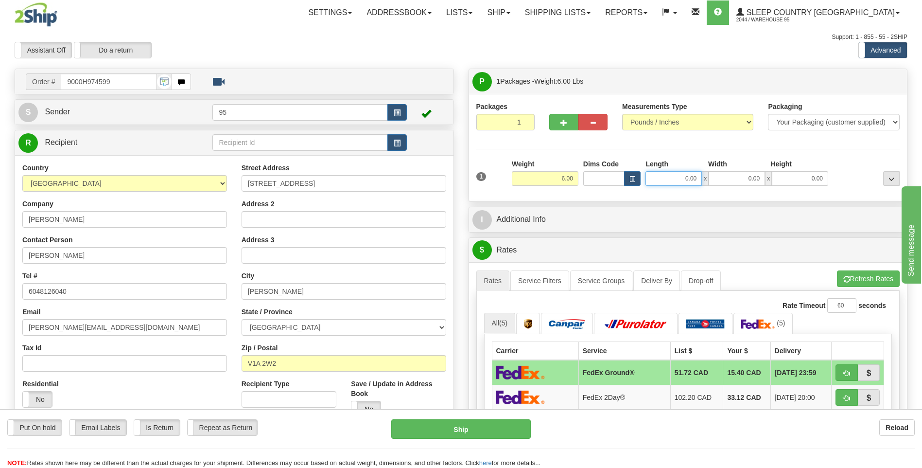
drag, startPoint x: 684, startPoint y: 175, endPoint x: 435, endPoint y: 129, distance: 253.6
click at [444, 69] on div "Order # 9000H974599" at bounding box center [461, 69] width 908 height 0
type input "13.00"
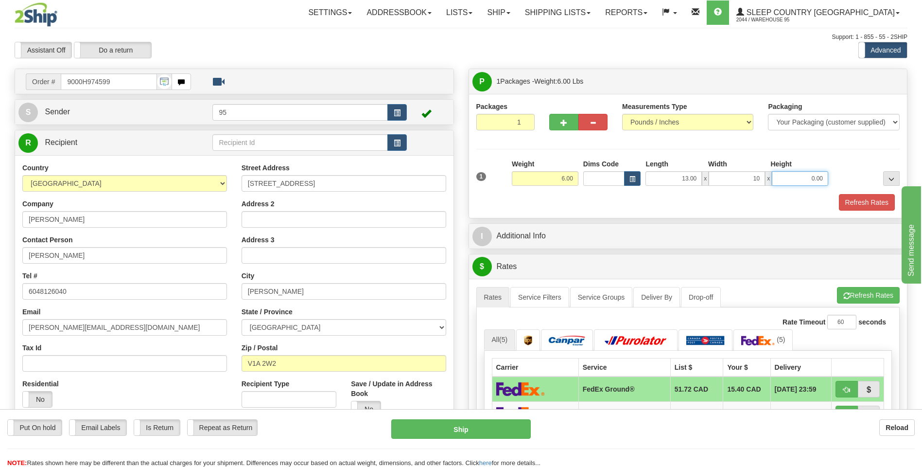
type input "10.00"
type input "6.00"
drag, startPoint x: 869, startPoint y: 204, endPoint x: 654, endPoint y: 168, distance: 217.8
click at [866, 203] on button "Refresh Rates" at bounding box center [867, 202] width 56 height 17
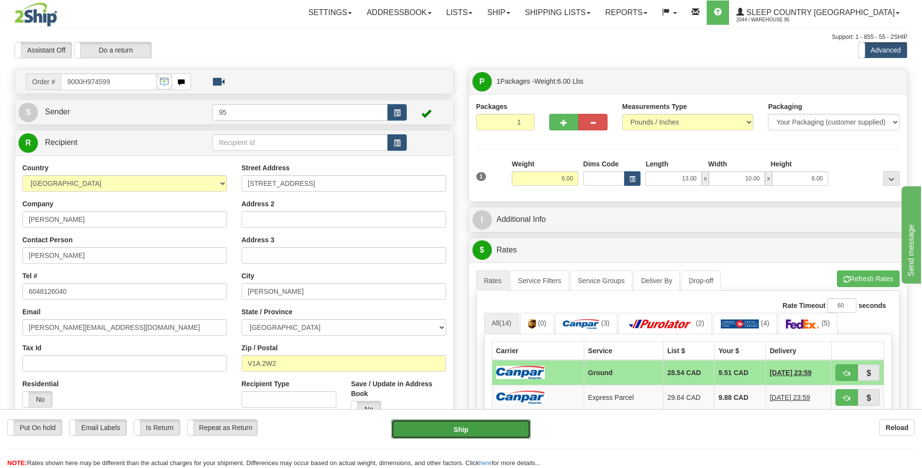
click at [451, 425] on button "Ship" at bounding box center [460, 428] width 139 height 19
type input "1"
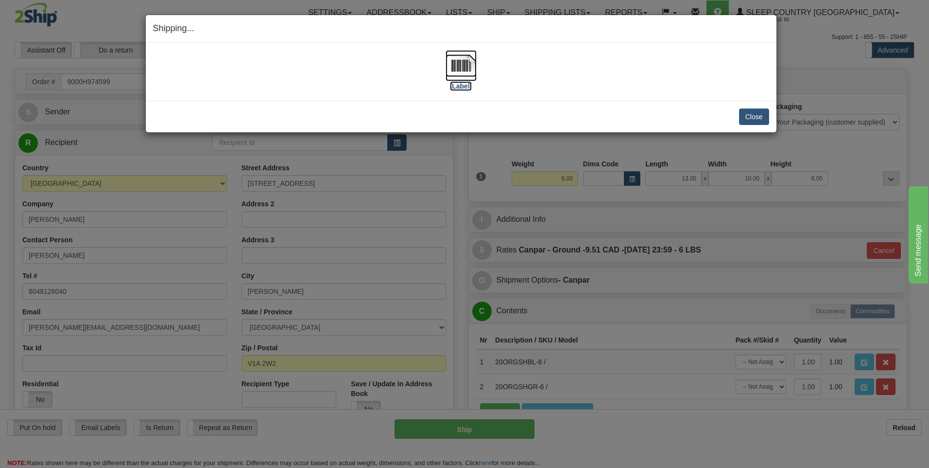
click at [463, 63] on img at bounding box center [461, 65] width 31 height 31
click at [750, 120] on button "Close" at bounding box center [754, 116] width 30 height 17
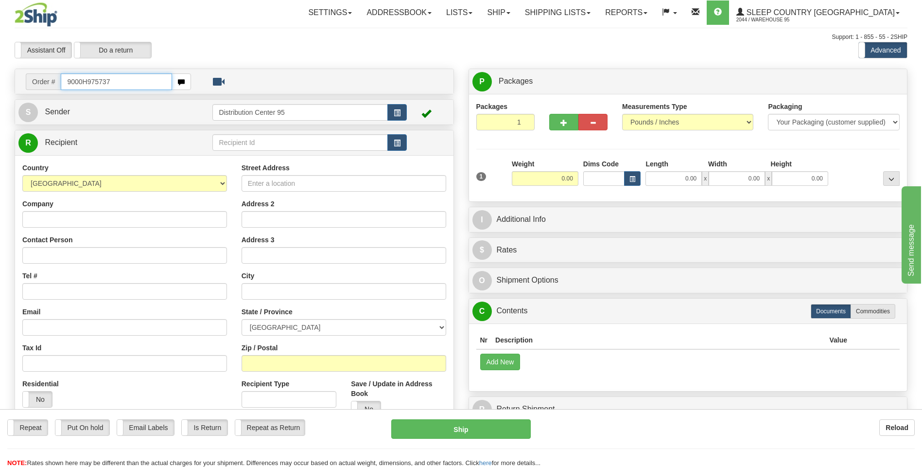
type input "9000H975737"
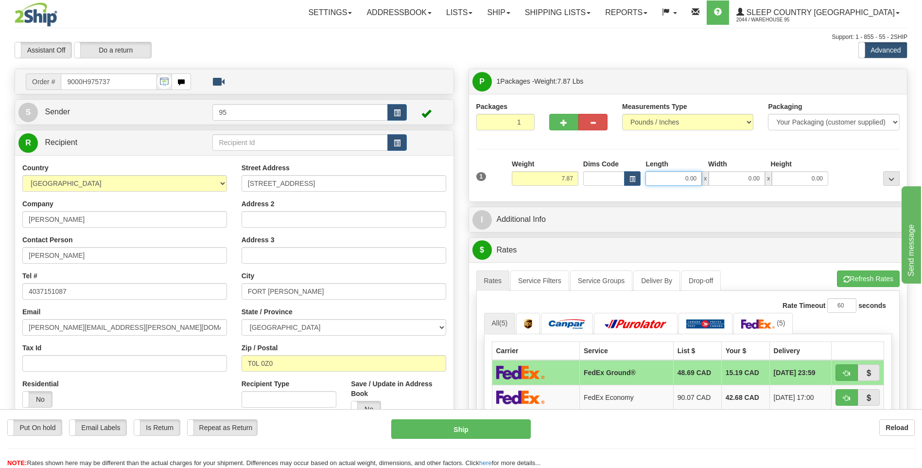
drag, startPoint x: 699, startPoint y: 178, endPoint x: 605, endPoint y: 166, distance: 95.1
click at [606, 167] on div "Dims Code Length Width Height x" at bounding box center [706, 172] width 250 height 27
type input "13.00"
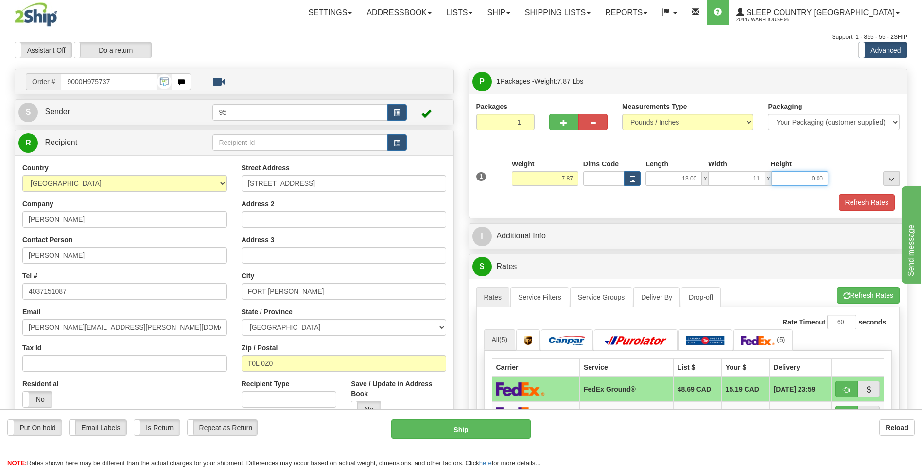
type input "11.00"
type input "1"
type input "5.00"
click at [864, 205] on button "Refresh Rates" at bounding box center [867, 202] width 56 height 17
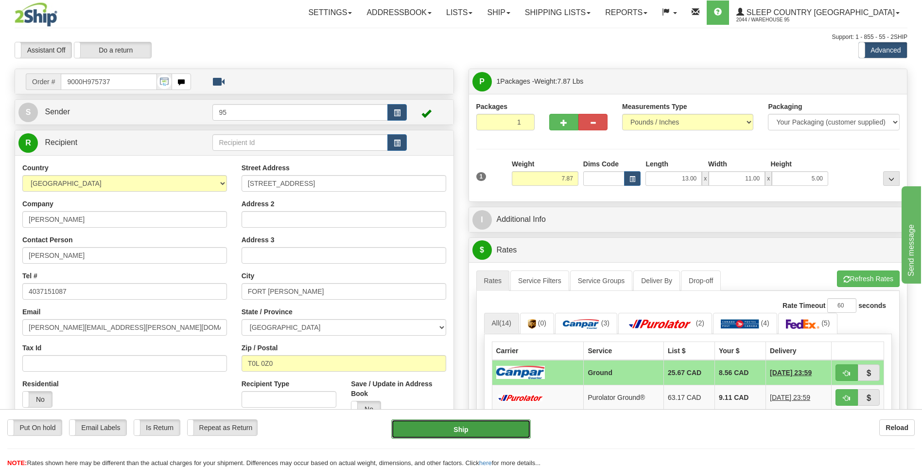
click at [462, 432] on button "Ship" at bounding box center [460, 428] width 139 height 19
type input "1"
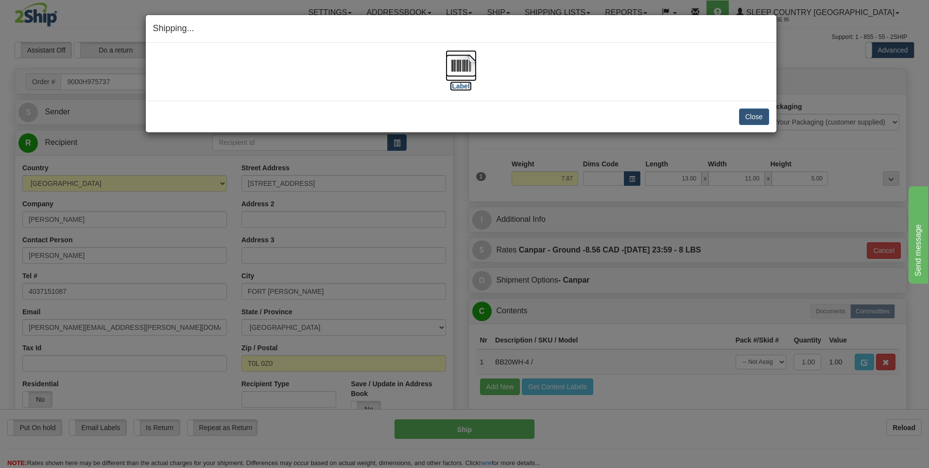
click at [464, 65] on img at bounding box center [461, 65] width 31 height 31
click at [757, 109] on button "Close" at bounding box center [754, 116] width 30 height 17
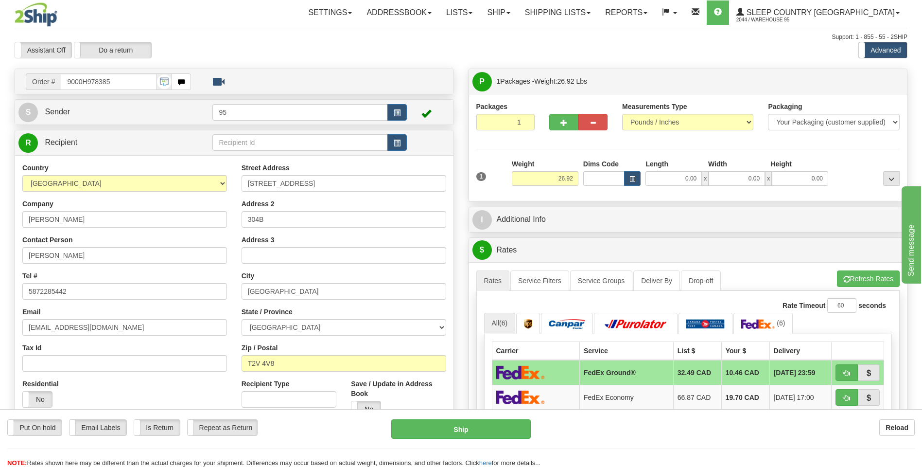
drag, startPoint x: 609, startPoint y: 308, endPoint x: 573, endPoint y: 342, distance: 49.2
click at [659, 176] on input "0.00" at bounding box center [674, 178] width 56 height 15
click at [671, 179] on input "Length" at bounding box center [674, 178] width 56 height 15
type input "21.00"
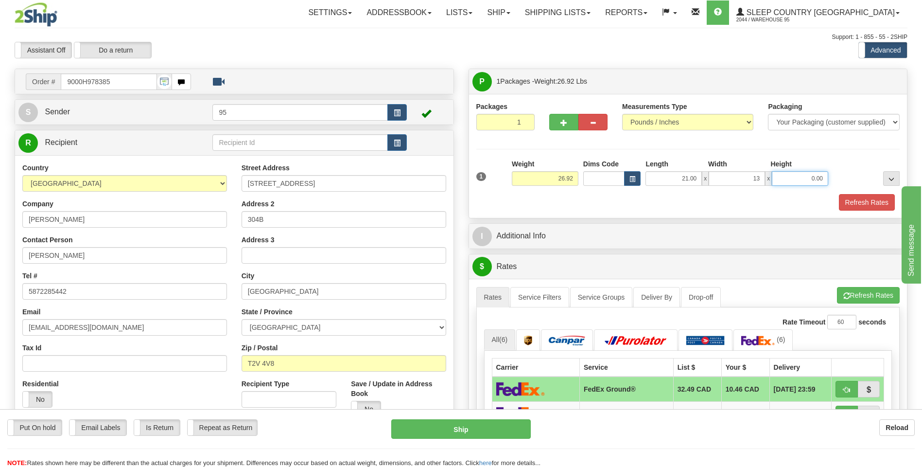
type input "13.00"
click at [685, 178] on input "21.00" at bounding box center [674, 178] width 56 height 15
type input "23.00"
click at [860, 204] on button "Refresh Rates" at bounding box center [867, 202] width 56 height 17
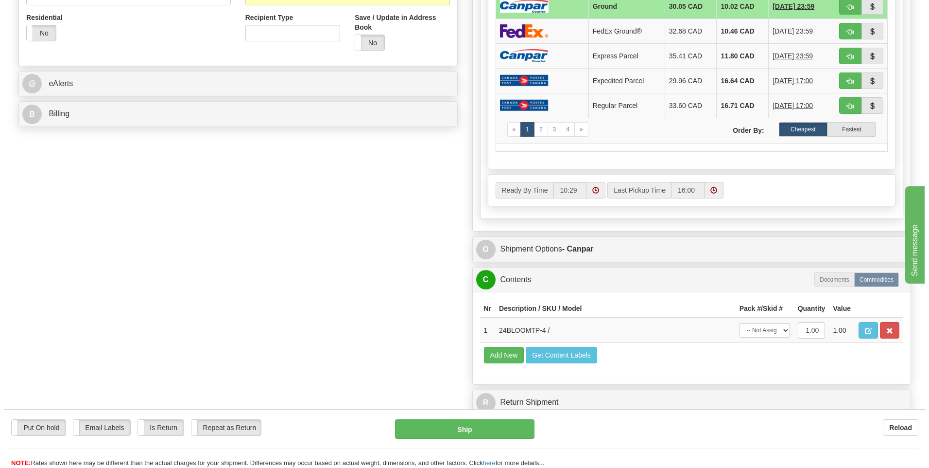
scroll to position [389, 0]
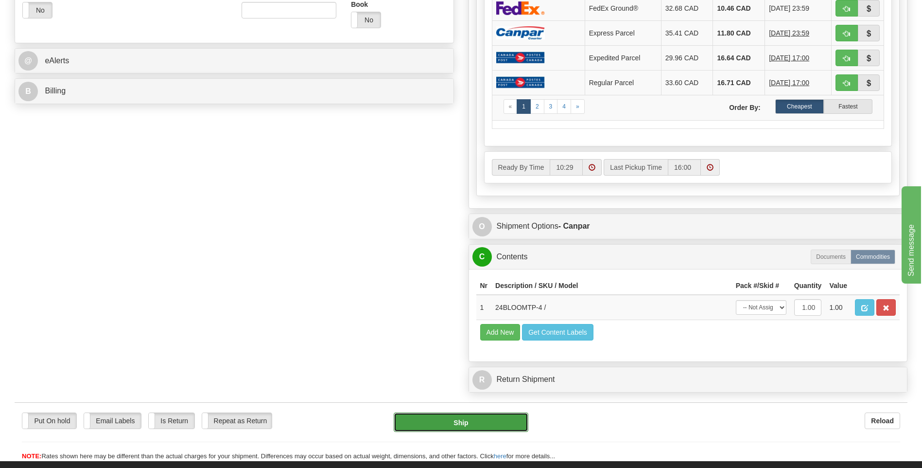
click at [434, 421] on button "Ship" at bounding box center [461, 421] width 134 height 19
type input "1"
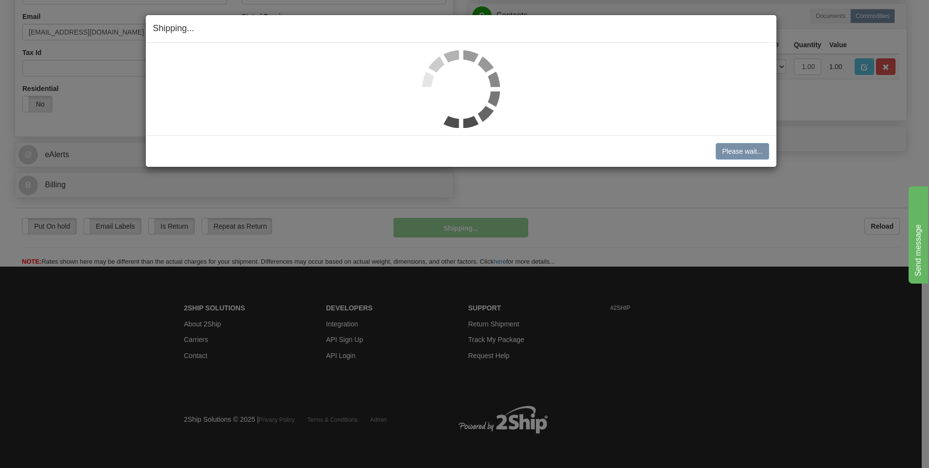
scroll to position [296, 0]
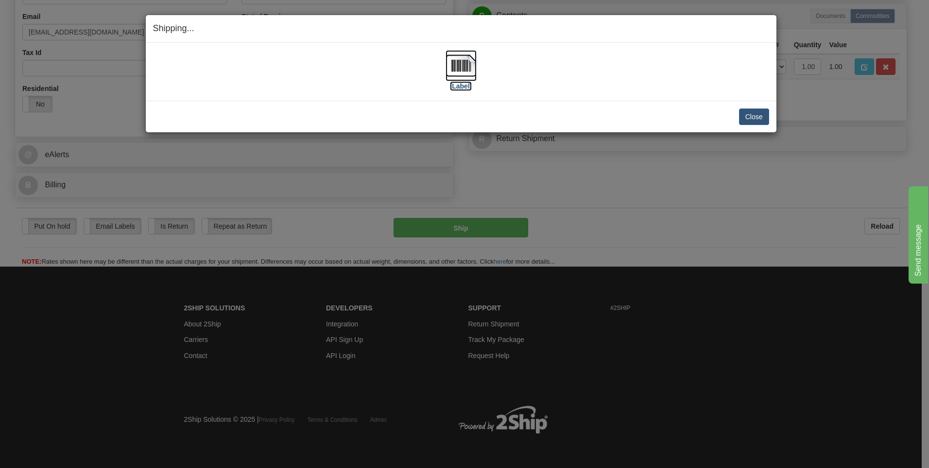
click at [464, 64] on img at bounding box center [461, 65] width 31 height 31
click at [771, 110] on div "Close [PERSON_NAME] Shipment and Quit Pickup Quit Pickup ONLY" at bounding box center [461, 117] width 631 height 32
click at [764, 115] on button "Close" at bounding box center [754, 116] width 30 height 17
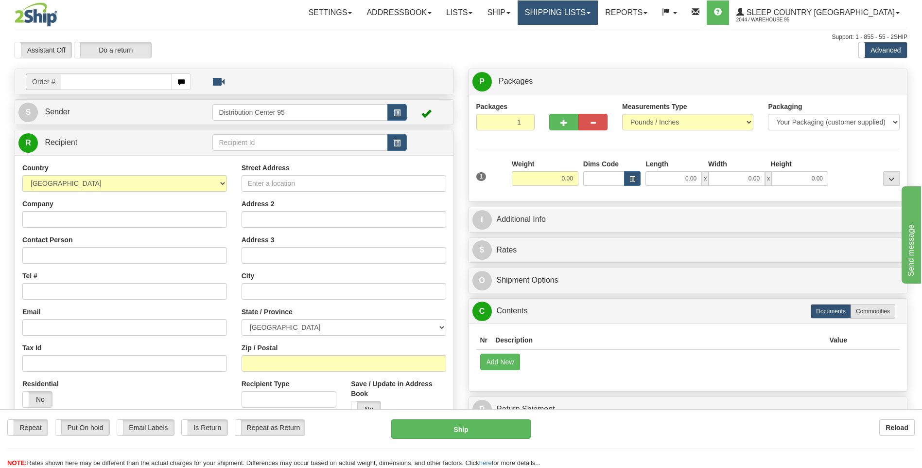
click at [598, 13] on link "Shipping lists" at bounding box center [558, 12] width 80 height 24
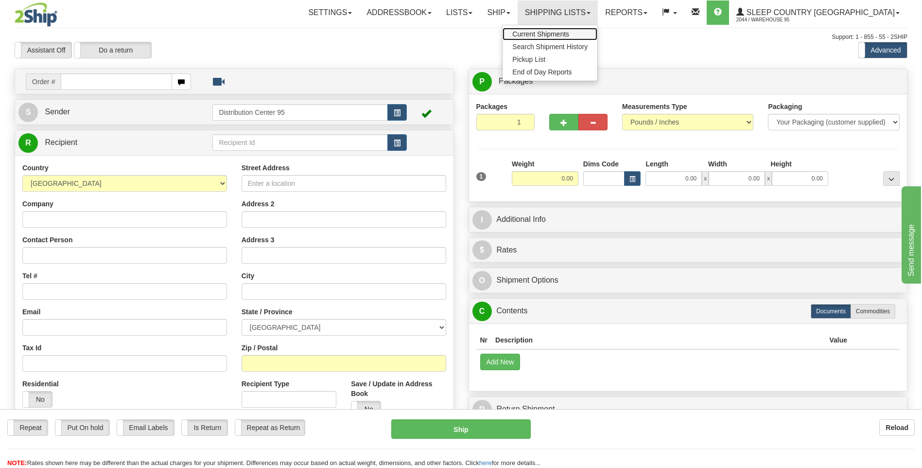
click at [569, 35] on span "Current Shipments" at bounding box center [540, 34] width 57 height 8
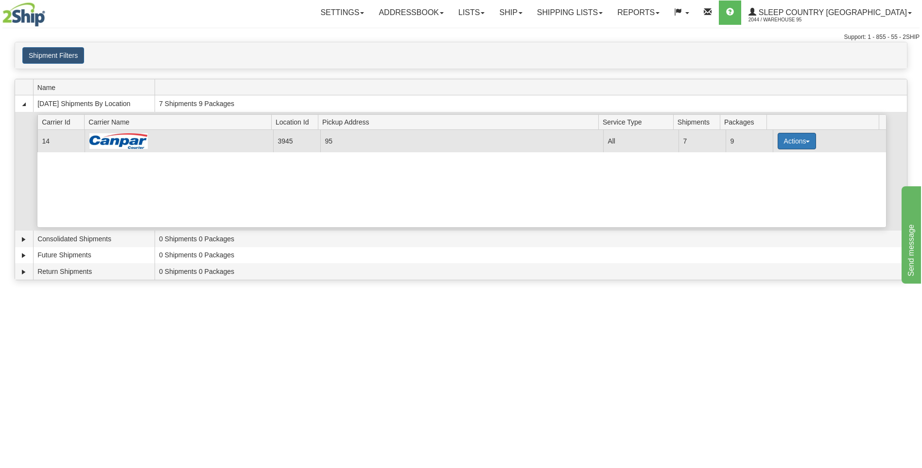
click at [806, 142] on span "button" at bounding box center [808, 141] width 4 height 2
click at [760, 171] on span "Close" at bounding box center [759, 171] width 22 height 7
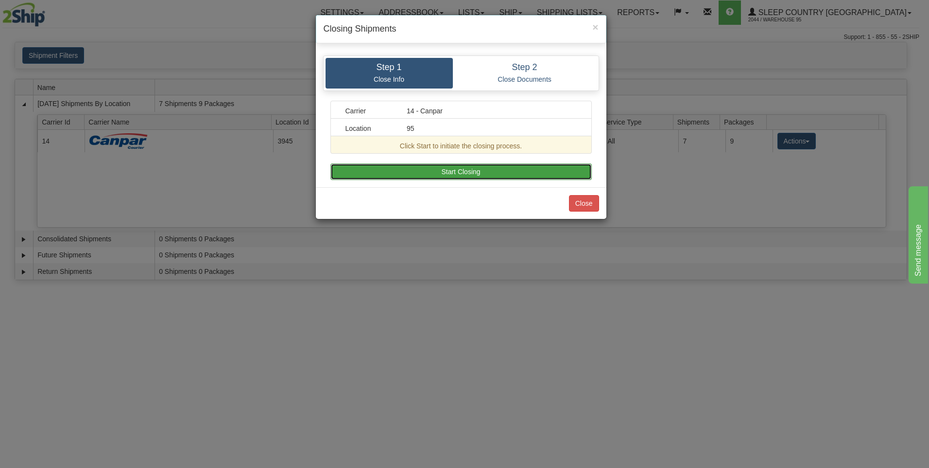
click at [383, 172] on button "Start Closing" at bounding box center [462, 171] width 262 height 17
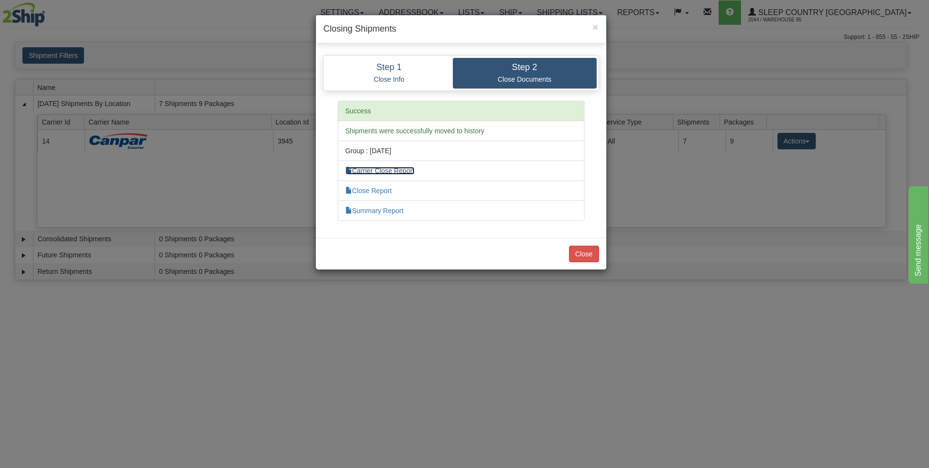
click at [367, 170] on link "Carrier Close Report" at bounding box center [380, 171] width 69 height 8
click at [369, 212] on link "Summary Report" at bounding box center [375, 211] width 58 height 8
click at [581, 252] on button "Close" at bounding box center [584, 253] width 30 height 17
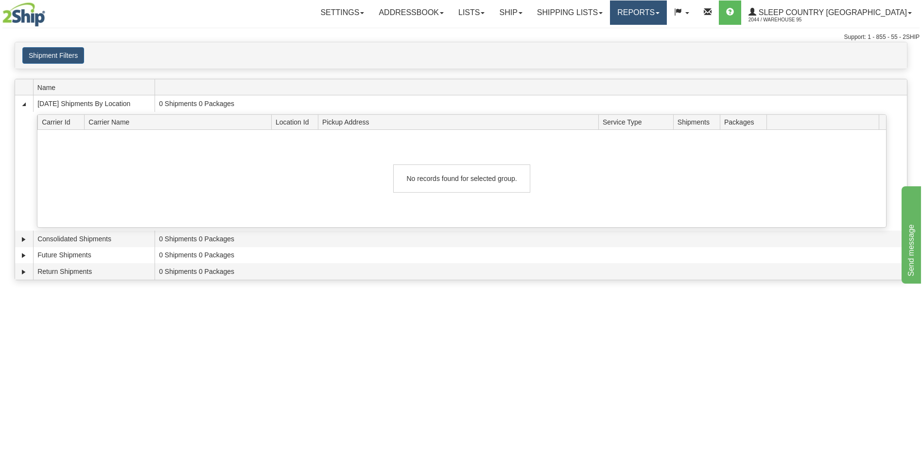
click at [667, 8] on link "Reports" at bounding box center [638, 12] width 57 height 24
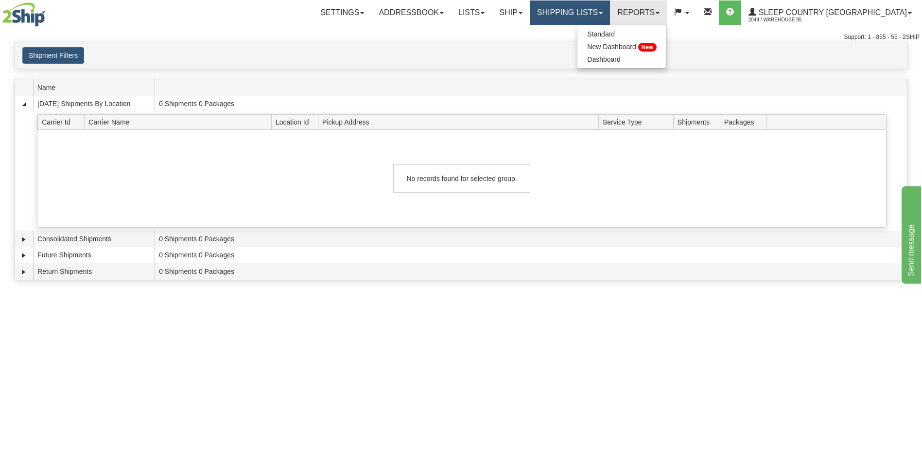
click at [610, 14] on link "Shipping lists" at bounding box center [570, 12] width 80 height 24
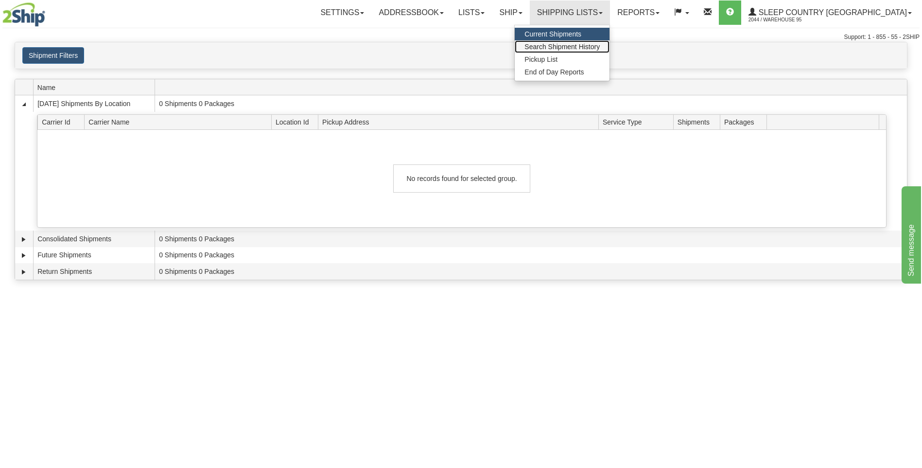
click at [595, 48] on span "Search Shipment History" at bounding box center [562, 47] width 75 height 8
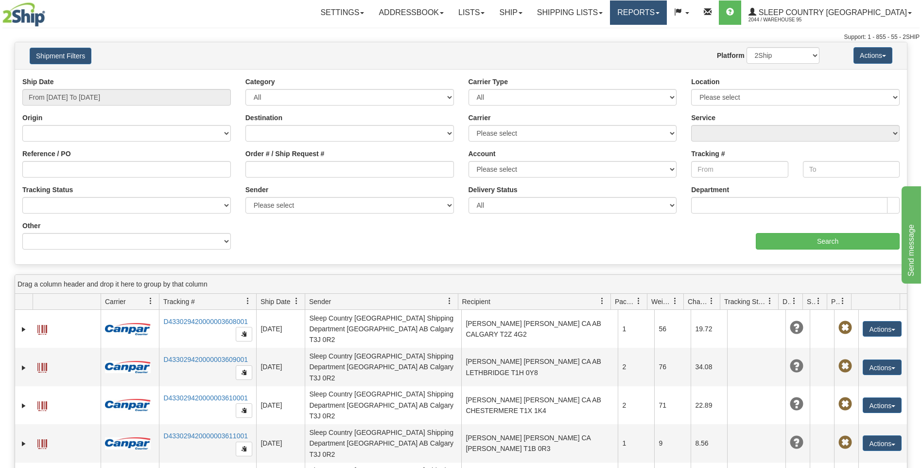
click at [667, 14] on link "Reports" at bounding box center [638, 12] width 57 height 24
click at [615, 34] on span "Standard" at bounding box center [601, 34] width 28 height 8
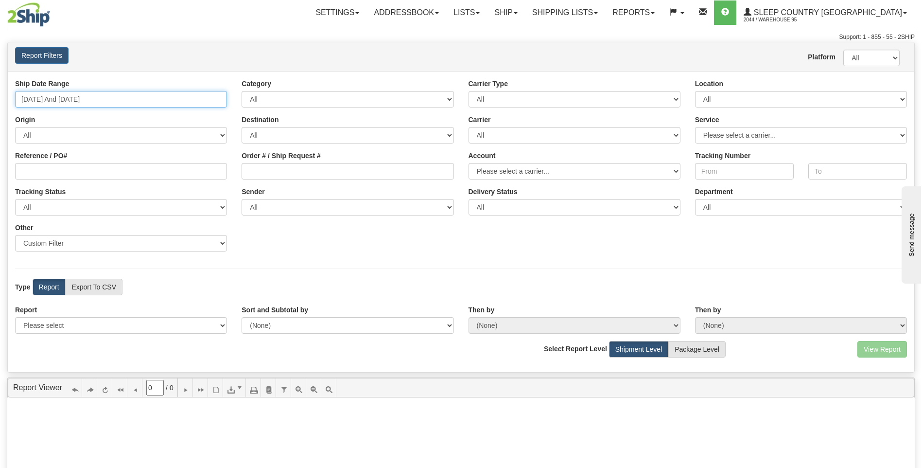
click at [118, 99] on input "[DATE] And [DATE]" at bounding box center [121, 99] width 212 height 17
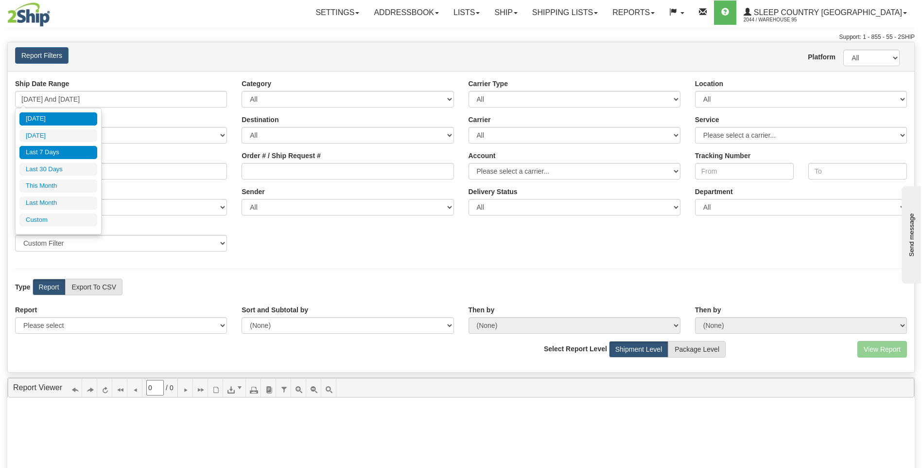
click at [43, 119] on li "[DATE]" at bounding box center [58, 118] width 78 height 13
type input "[DATE] And [DATE]"
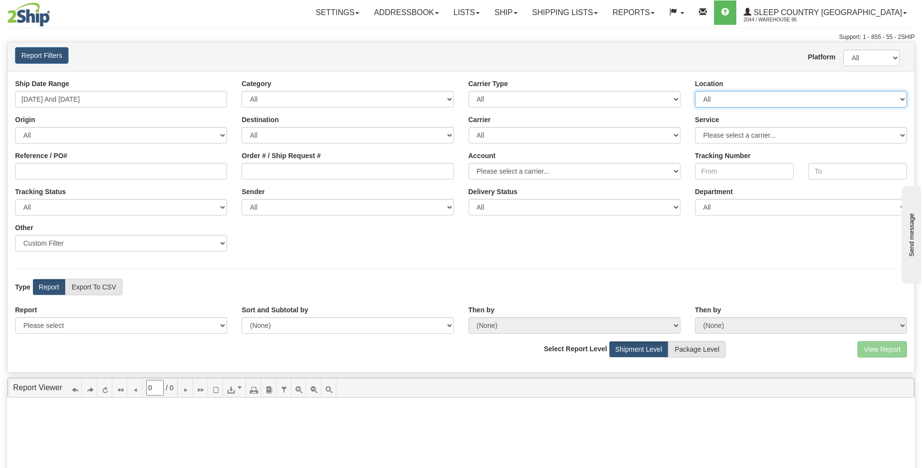
click at [726, 98] on select "All 95 DUVET FASUS [PERSON_NAME] SINCA SSNOW" at bounding box center [801, 99] width 212 height 17
select select "3945"
click at [695, 91] on select "All 95 DUVET FASUS [PERSON_NAME] SINCA SSNOW" at bounding box center [801, 99] width 212 height 17
click at [488, 132] on select "All Canada Post Canpar FedEx Express® Purolator UPS" at bounding box center [575, 135] width 212 height 17
select select "14"
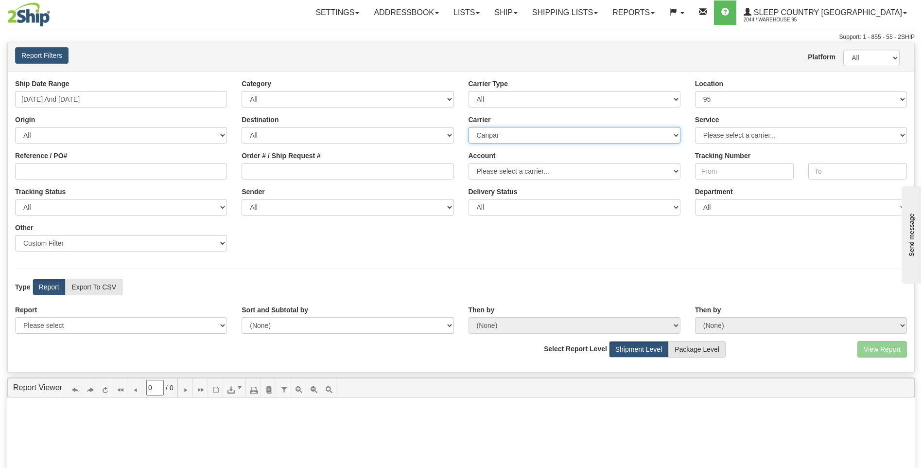
click at [469, 127] on select "All Canada Post Canpar FedEx Express® Purolator UPS" at bounding box center [575, 135] width 212 height 17
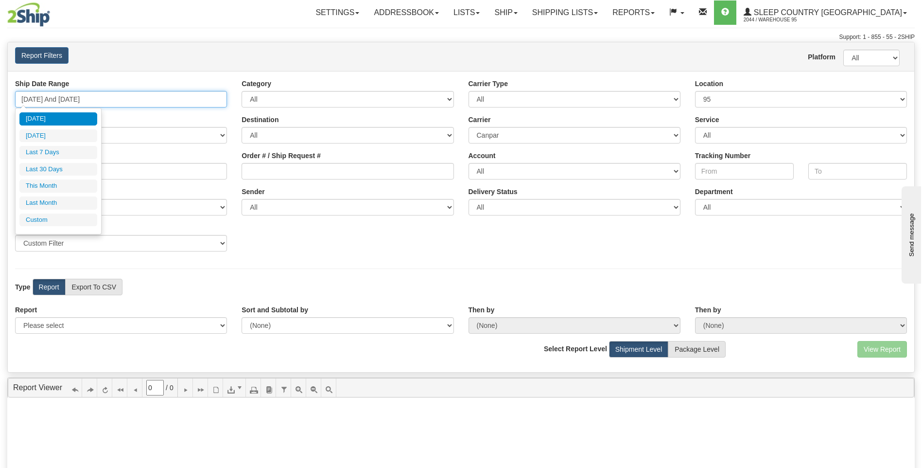
click at [78, 98] on input "[DATE] And [DATE]" at bounding box center [121, 99] width 212 height 17
click at [44, 119] on li "[DATE]" at bounding box center [58, 118] width 78 height 13
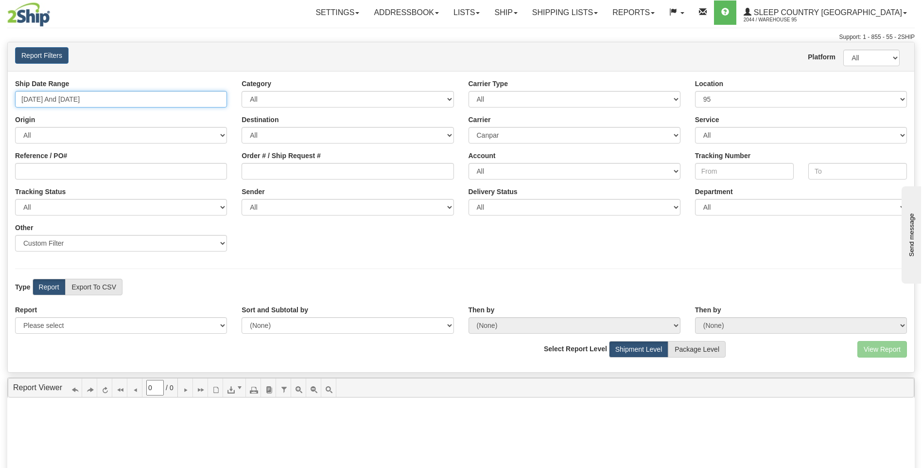
click at [79, 100] on input "[DATE] And [DATE]" at bounding box center [121, 99] width 212 height 17
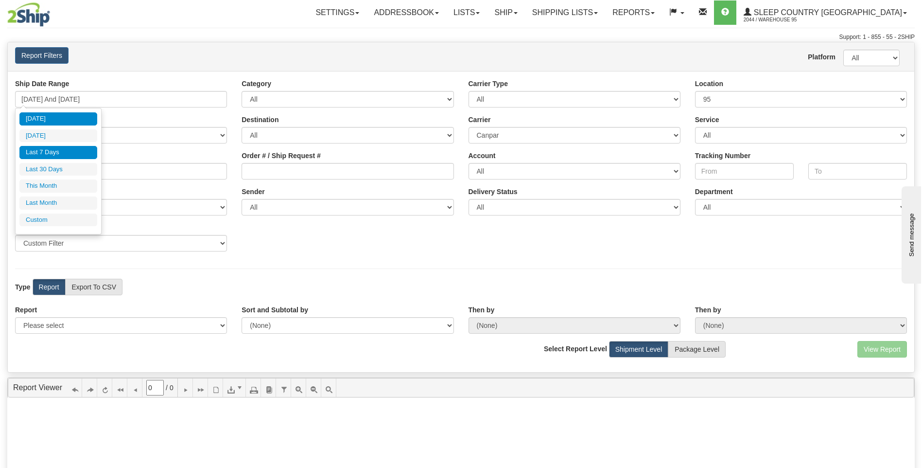
click at [46, 152] on li "Last 7 Days" at bounding box center [58, 152] width 78 height 13
type input "[DATE] And [DATE]"
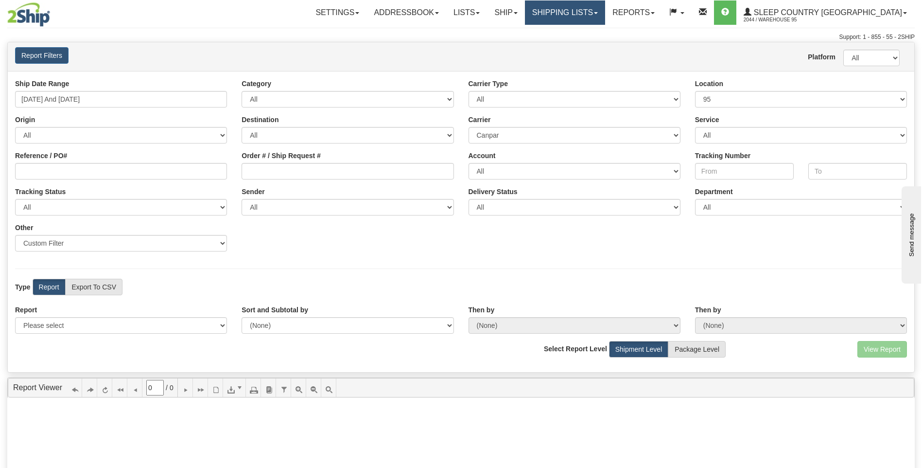
click at [603, 7] on link "Shipping lists" at bounding box center [565, 12] width 80 height 24
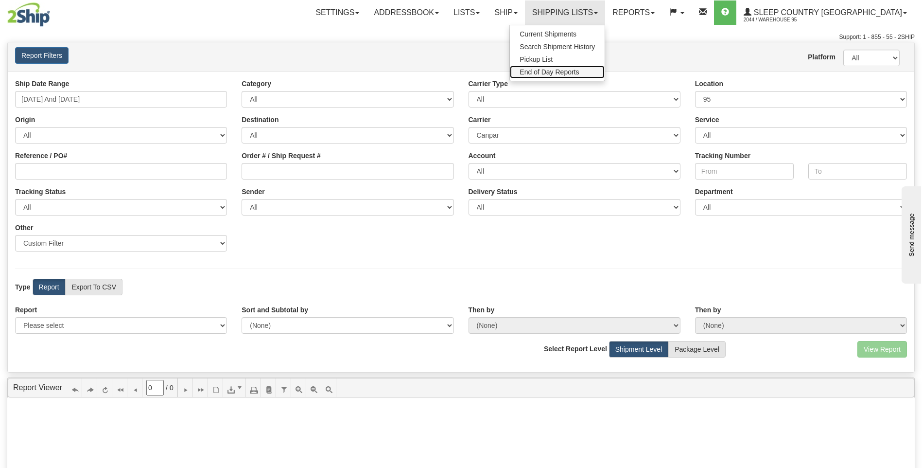
click at [579, 72] on span "End of Day Reports" at bounding box center [549, 72] width 59 height 8
